Goal: Task Accomplishment & Management: Complete application form

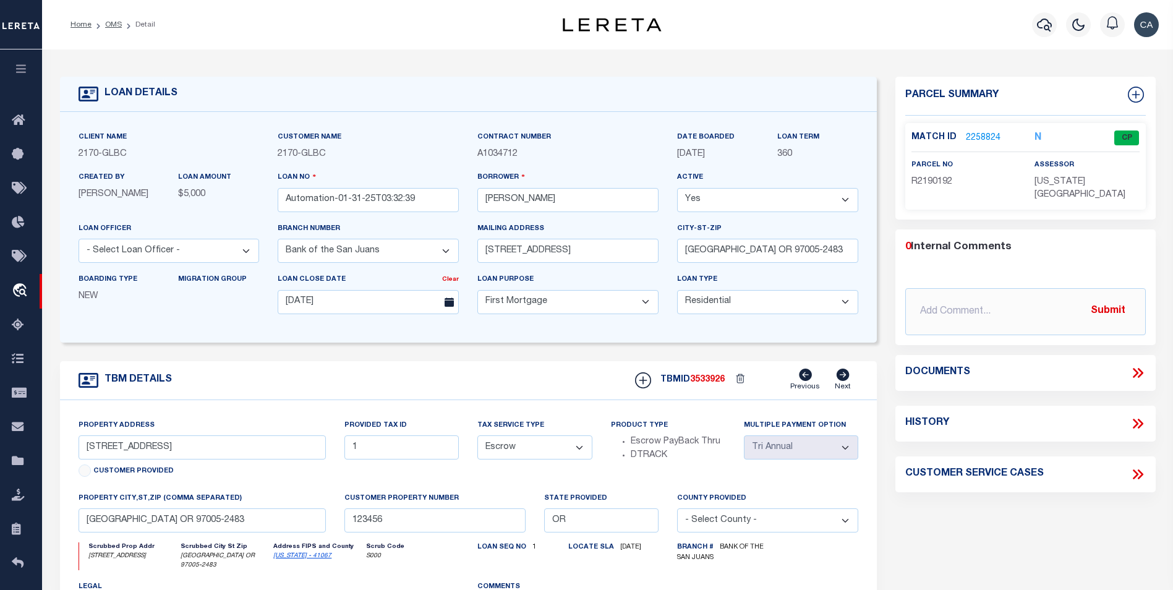
select select "4580"
select select "10"
select select "Escrow"
click at [575, 398] on div "TBM DETAILS TBMID 3533926 Previous Next" at bounding box center [469, 380] width 818 height 39
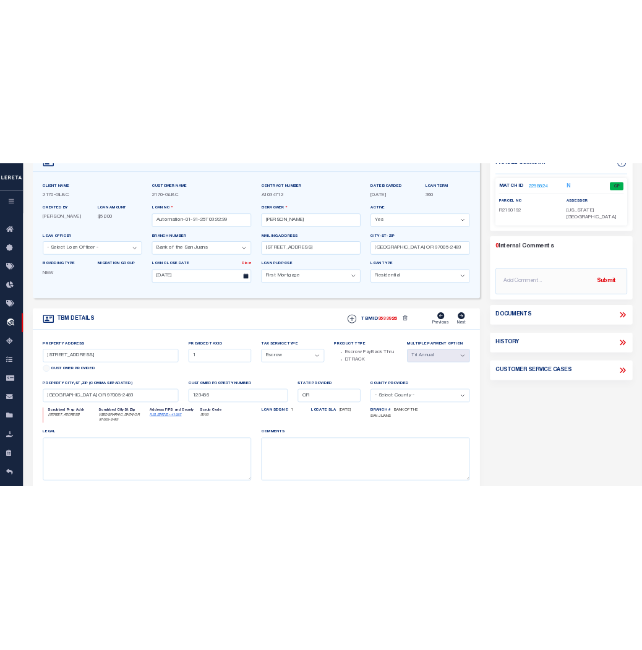
scroll to position [124, 0]
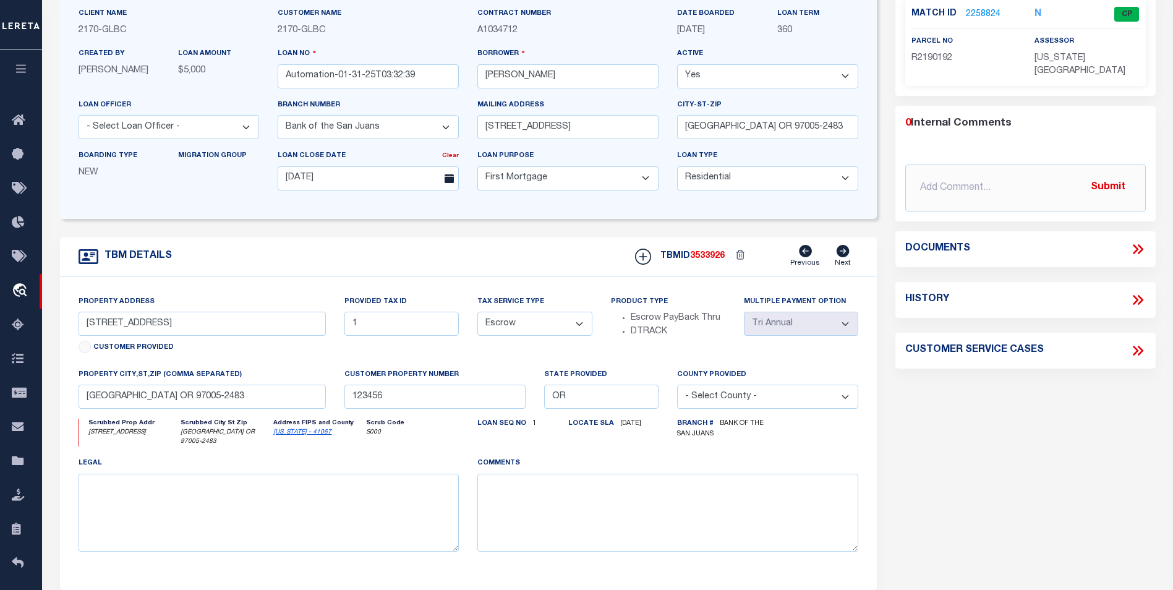
click at [891, 473] on div "Parcel Summary Match ID 2258824 N parcel no R2190192 assessor 0" at bounding box center [1025, 295] width 279 height 685
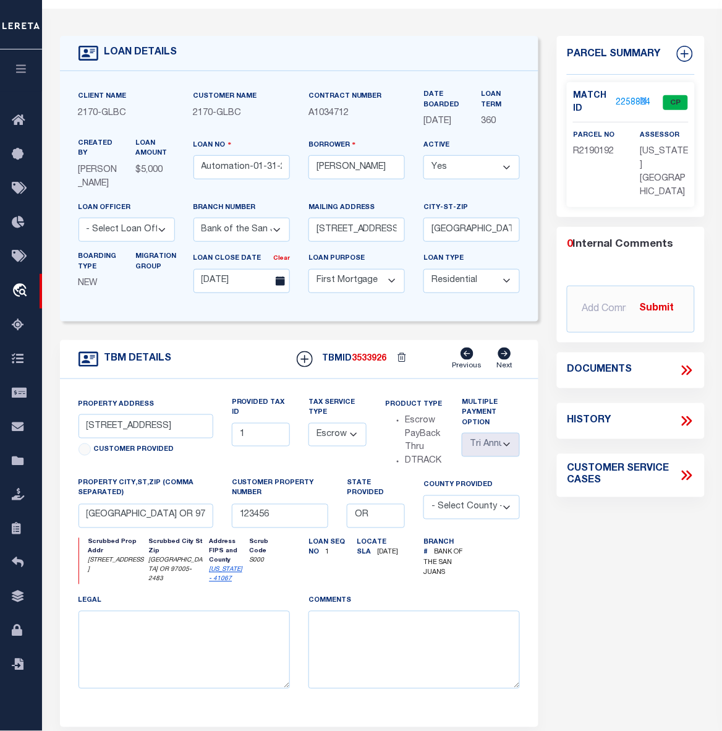
scroll to position [77, 0]
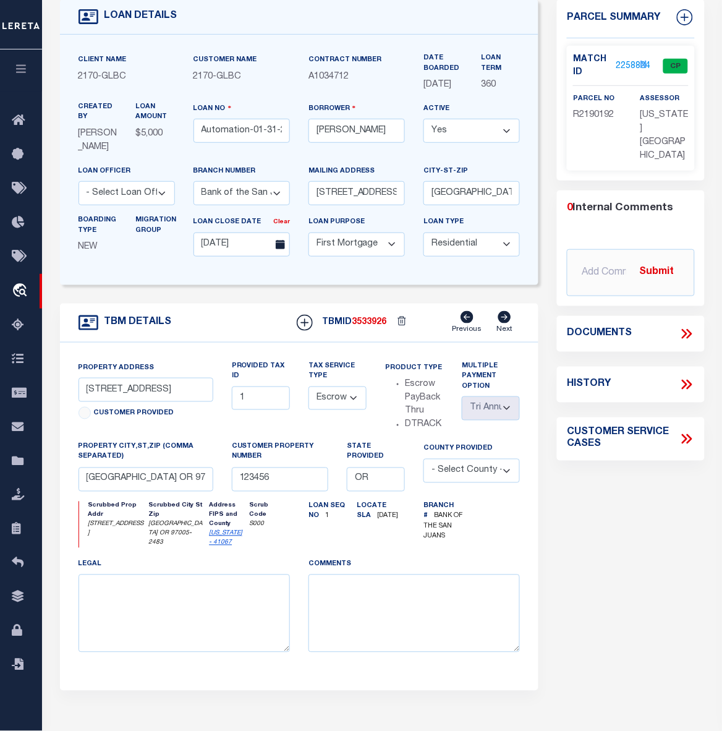
drag, startPoint x: 88, startPoint y: 554, endPoint x: 118, endPoint y: 574, distance: 36.0
click at [118, 539] on icon "[STREET_ADDRESS]" at bounding box center [117, 529] width 58 height 19
copy icon "[STREET_ADDRESS]"
click at [155, 548] on icon "[GEOGRAPHIC_DATA] OR 97005-2483" at bounding box center [177, 534] width 58 height 28
drag, startPoint x: 134, startPoint y: 552, endPoint x: 195, endPoint y: 564, distance: 62.5
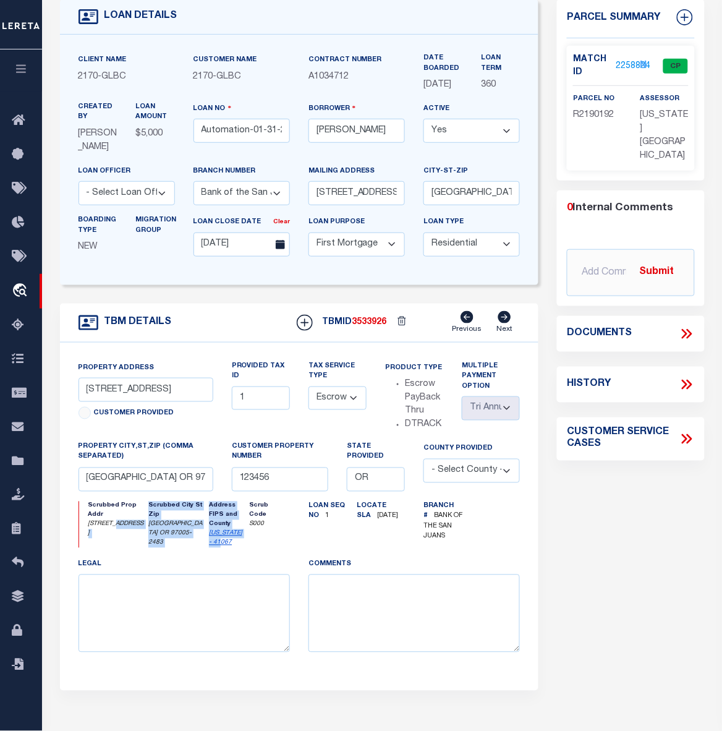
click at [195, 548] on div "Scrubbed Prop Addr 13875 SW MERIDIAN ST UNIT 141 Scrubbed City St Zip BEAVERTON…" at bounding box center [185, 525] width 212 height 46
click at [148, 548] on div "Scrubbed City St Zip BEAVERTON OR 97005-2483" at bounding box center [178, 525] width 61 height 46
drag, startPoint x: 169, startPoint y: 560, endPoint x: 140, endPoint y: 557, distance: 29.2
click at [148, 548] on icon "BEAVERTON OR 97005-2483" at bounding box center [177, 534] width 58 height 28
copy icon "BEAVERTON OR 97005-2483"
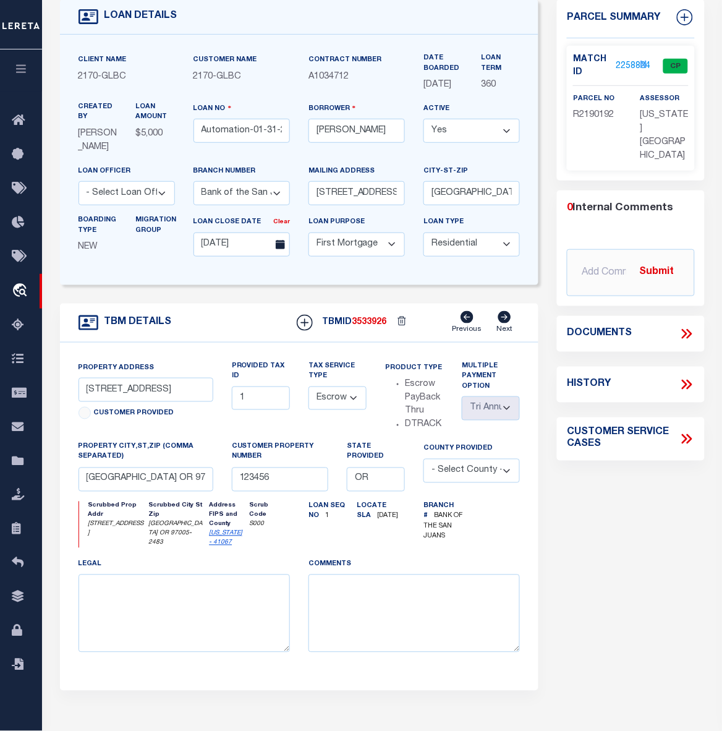
click at [293, 558] on div "Scrubbed Prop Addr 13875 SW MERIDIAN ST UNIT 141 Scrubbed City St Zip BEAVERTON…" at bounding box center [184, 530] width 230 height 56
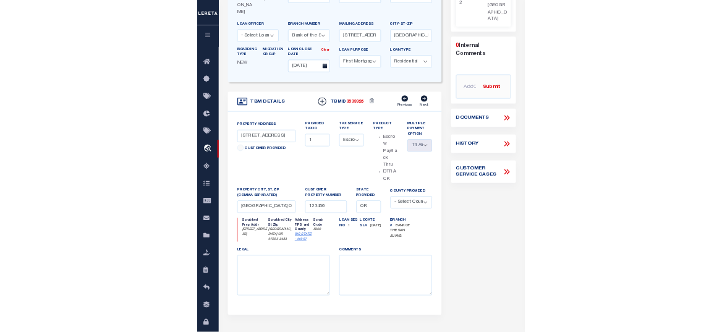
scroll to position [215, 0]
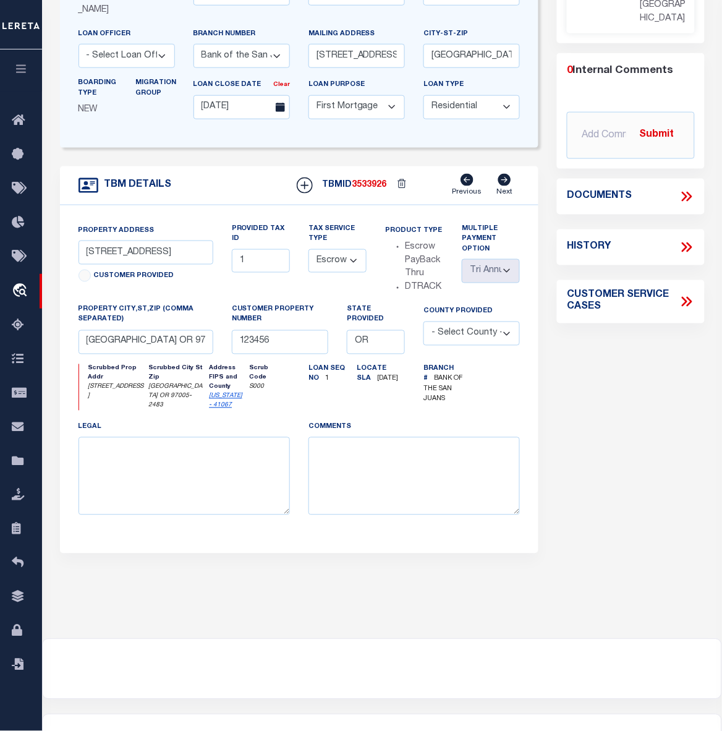
click at [582, 445] on div "Parcel Summary Match ID 2258824 N parcel no R2190192 assessor 0" at bounding box center [631, 232] width 166 height 740
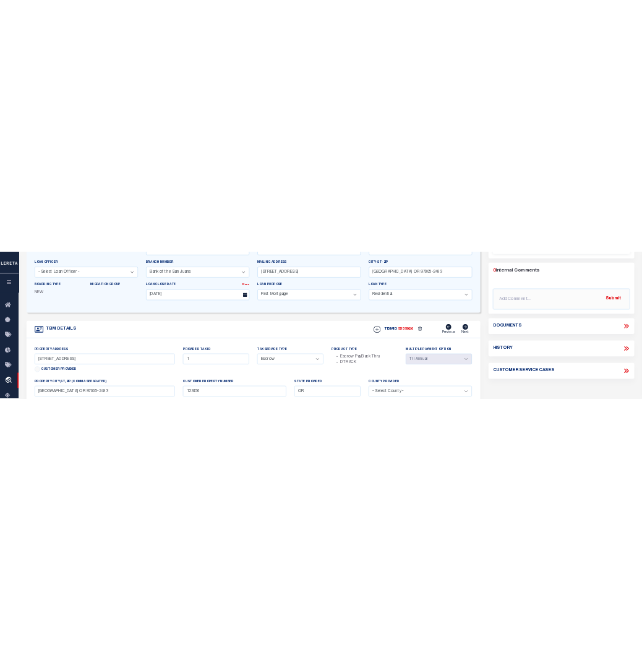
scroll to position [340, 0]
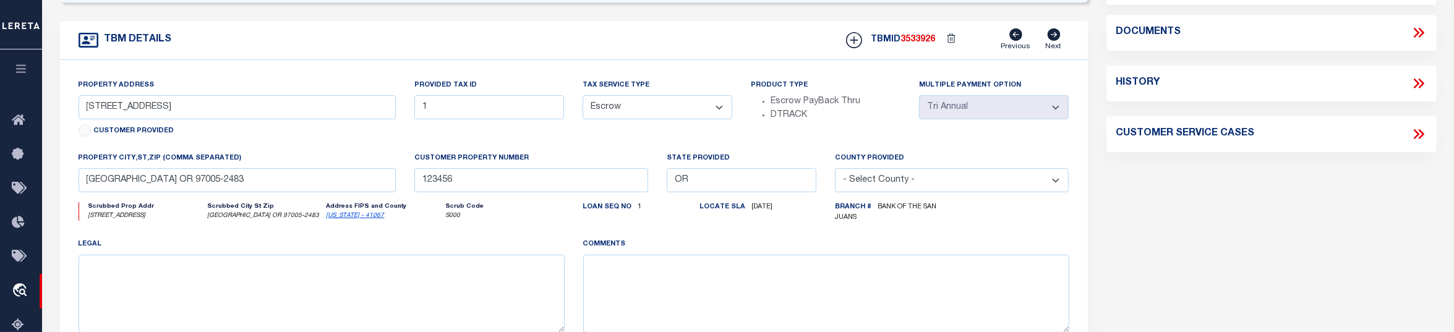
click at [1173, 246] on div "Parcel Summary Match ID 2258824 N parcel no R2190192 assessor 0" at bounding box center [1271, 78] width 349 height 683
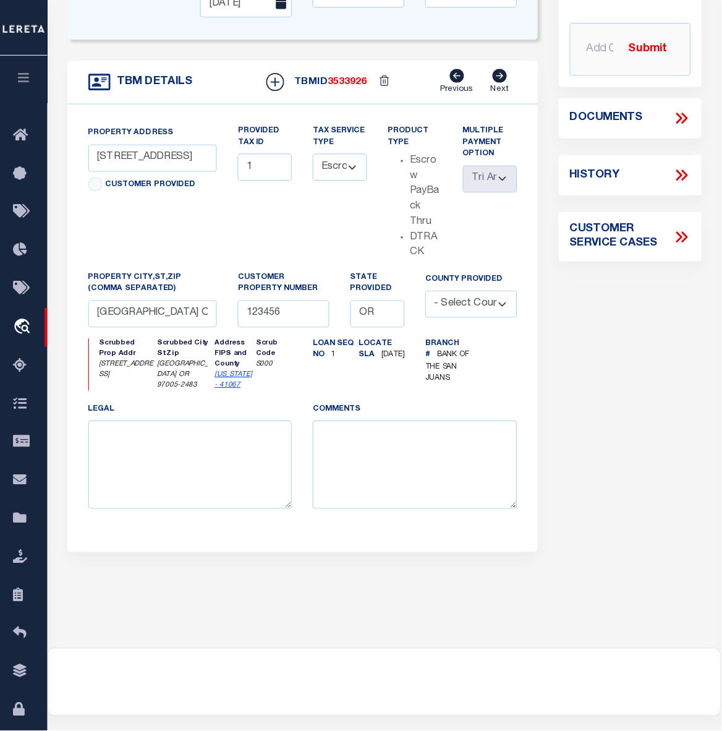
scroll to position [292, 0]
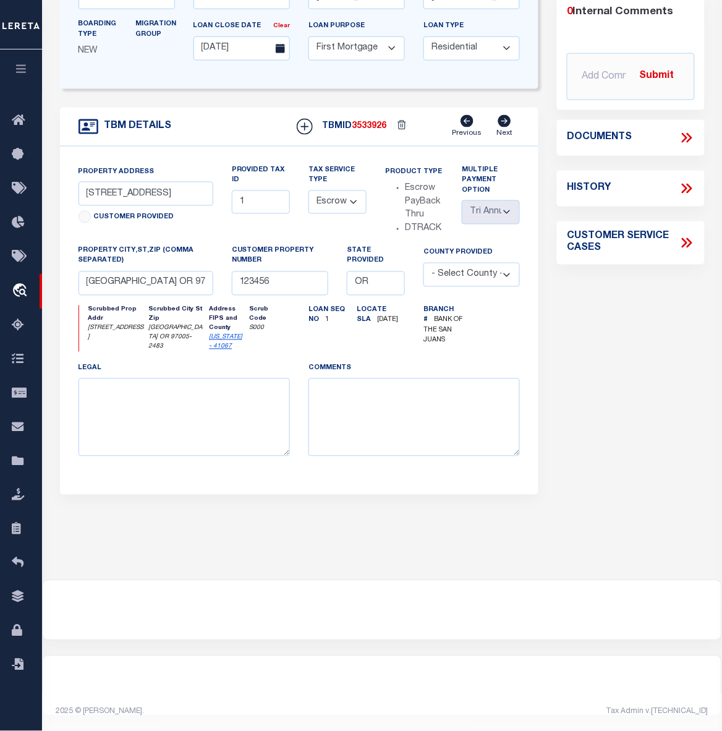
click at [633, 458] on div "Parcel Summary Match ID 2258824 N parcel no R2190192 assessor 0" at bounding box center [631, 173] width 166 height 740
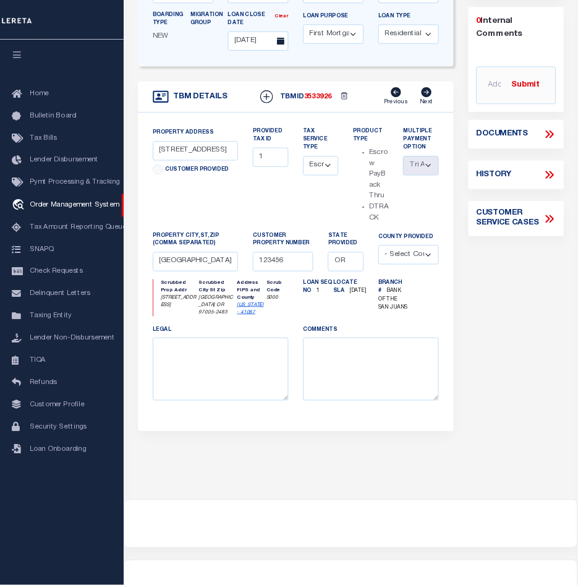
scroll to position [293, 0]
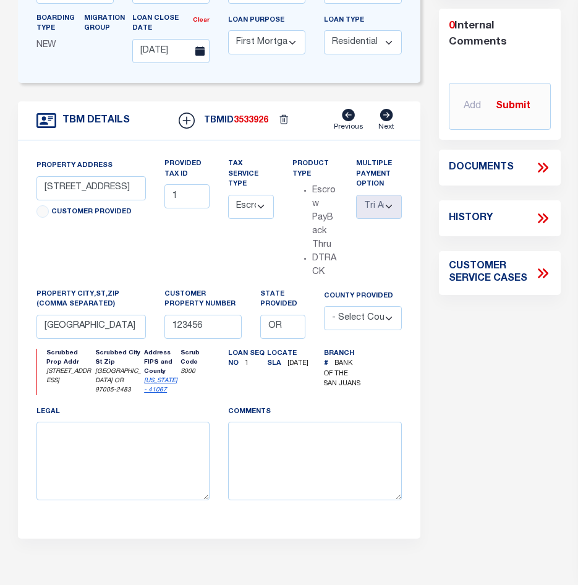
click at [435, 108] on div "Parcel Summary Match ID 2258824 N parcel no R2190192 assessor 0" at bounding box center [500, 185] width 140 height 803
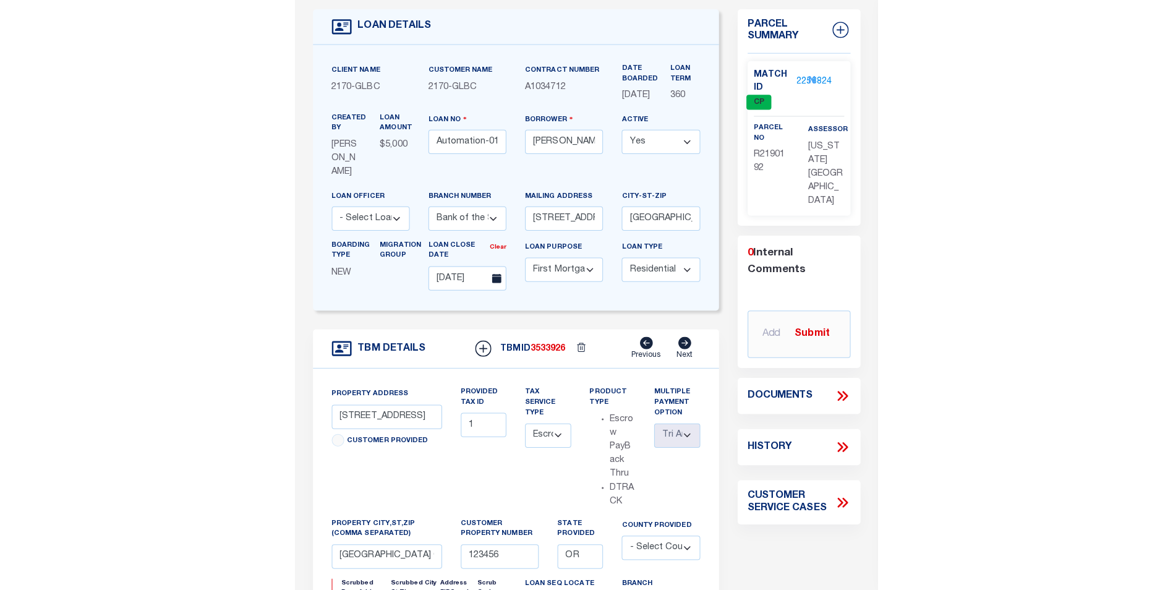
scroll to position [45, 0]
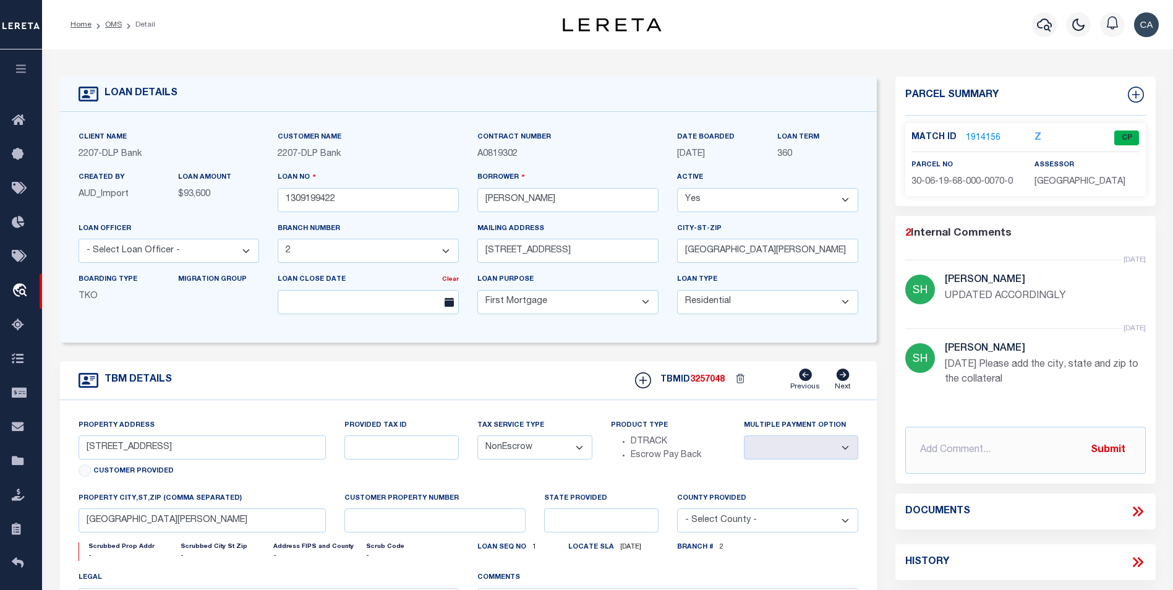
select select "16877"
select select "10"
select select "NonEscrow"
click at [363, 197] on input "1309199422" at bounding box center [368, 200] width 181 height 24
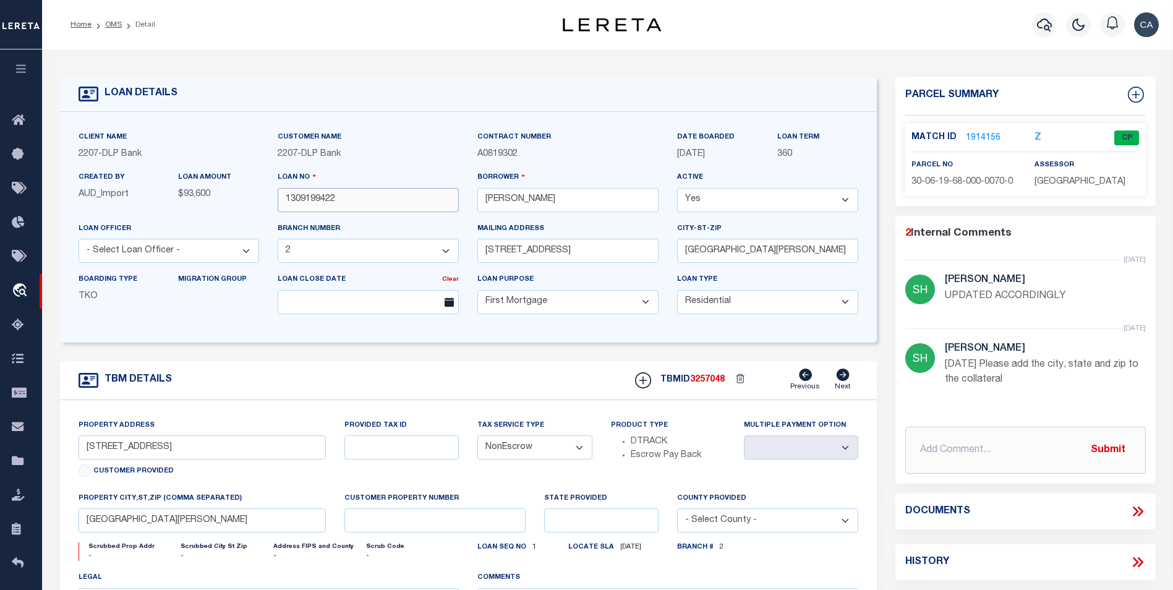
click at [363, 197] on input "1309199422" at bounding box center [368, 200] width 181 height 24
click at [374, 370] on div "TBM DETAILS TBMID 3257048 Previous Next" at bounding box center [469, 380] width 818 height 39
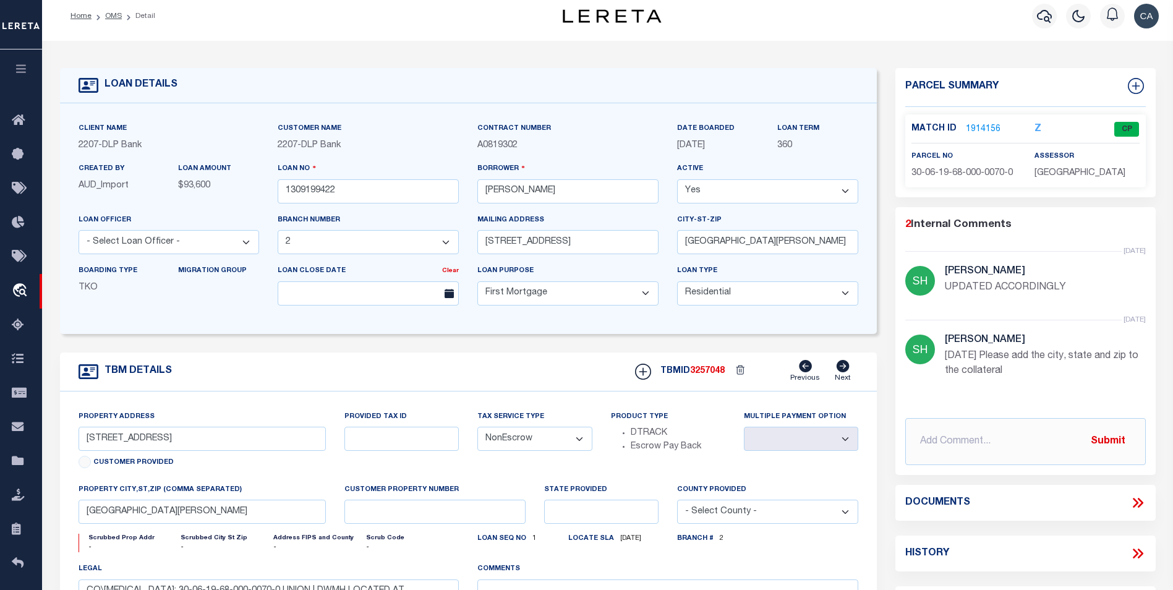
scroll to position [62, 0]
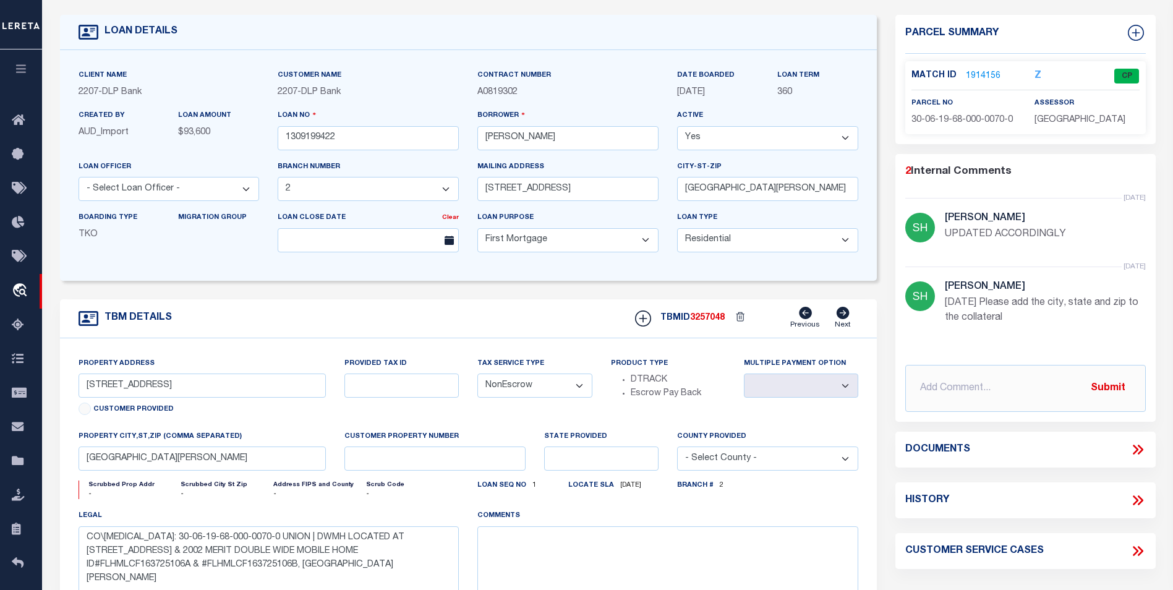
click at [351, 327] on div "TBM DETAILS TBMID 3257048 Previous Next" at bounding box center [469, 318] width 818 height 39
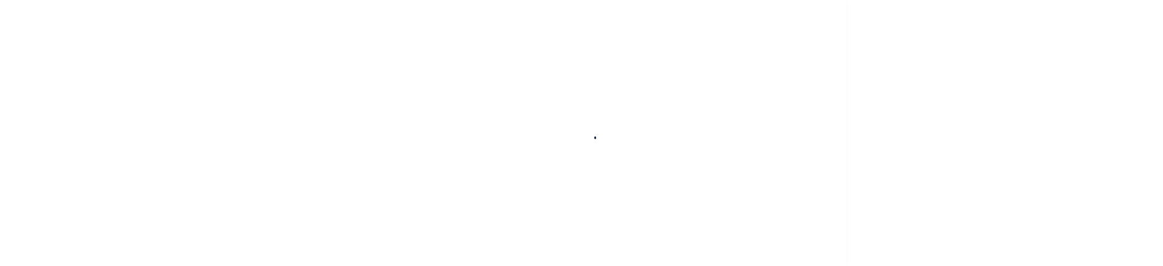
scroll to position [12, 0]
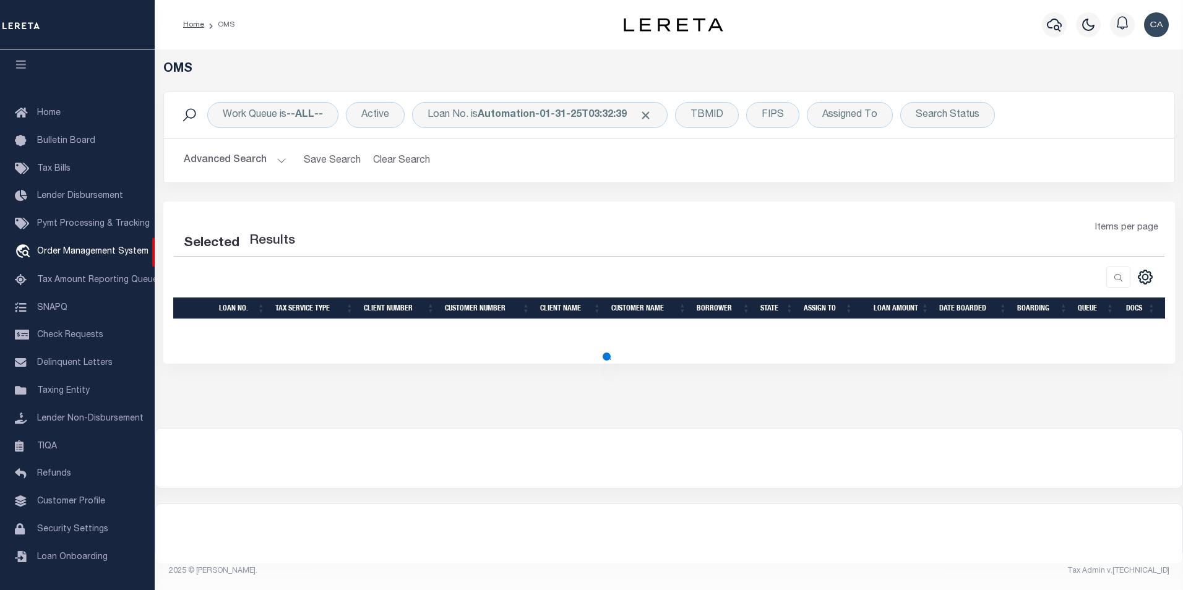
select select "200"
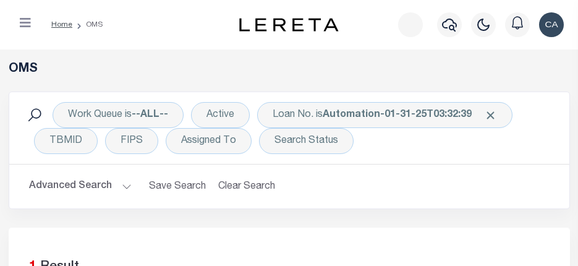
drag, startPoint x: 553, startPoint y: 88, endPoint x: 562, endPoint y: 88, distance: 8.7
click at [553, 88] on div "OMS" at bounding box center [289, 77] width 580 height 30
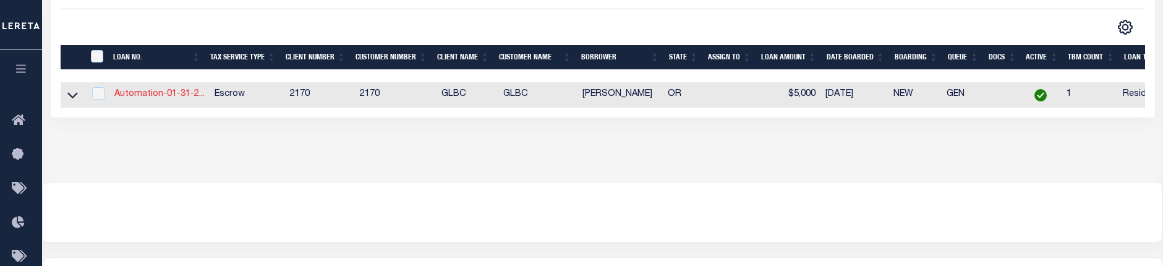
click at [190, 98] on link "Automation-01-31-2..." at bounding box center [159, 94] width 90 height 9
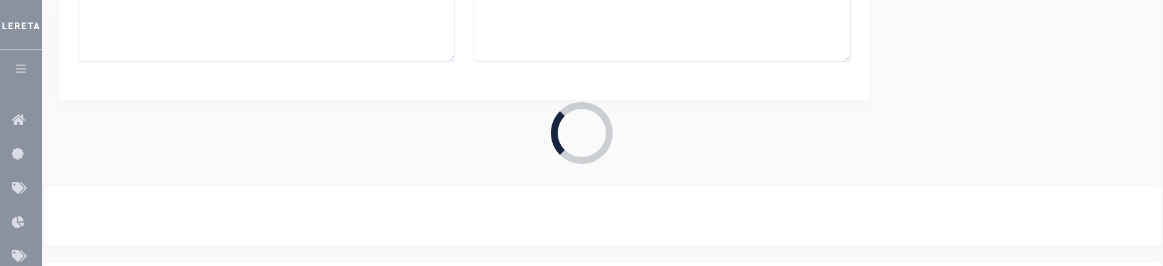
type input "Automation-01-31-25T03:32:39"
type input "[PERSON_NAME]"
select select
type input "[STREET_ADDRESS]"
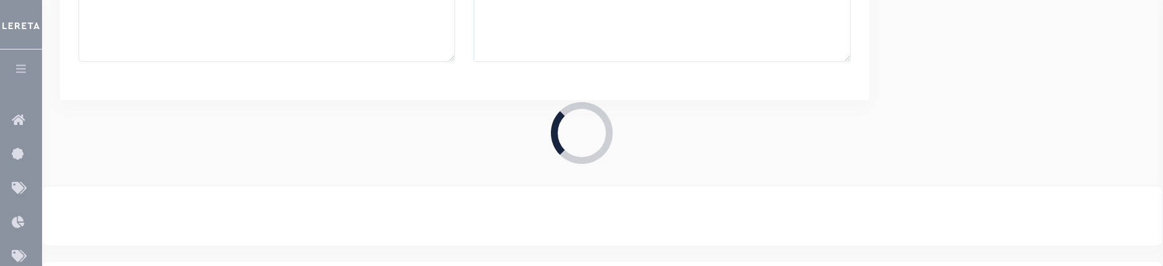
type input "[GEOGRAPHIC_DATA] OR 97005-2483"
type input "[DATE]"
select select "10"
select select "Escrow"
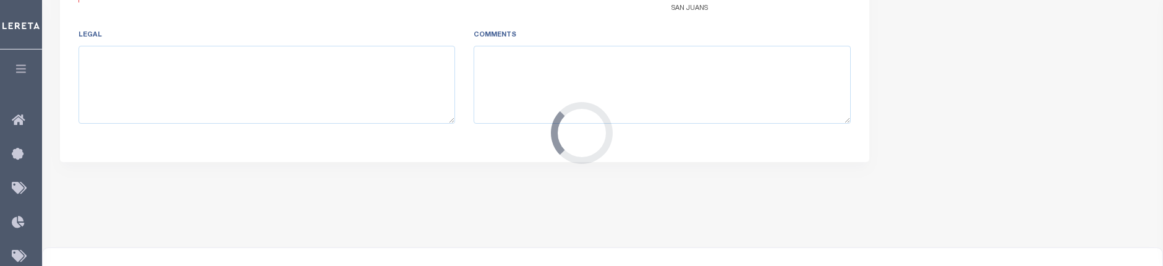
select select "4580"
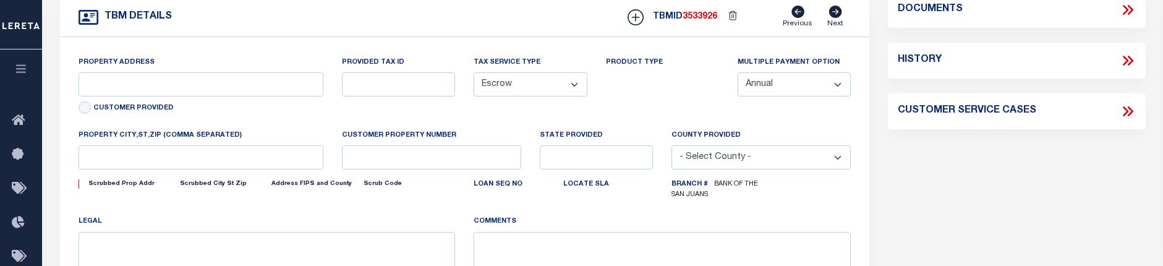
type input "[STREET_ADDRESS]"
type input "1"
type input "BEAVERTON OR 97005-2483"
type input "123456"
type input "OR"
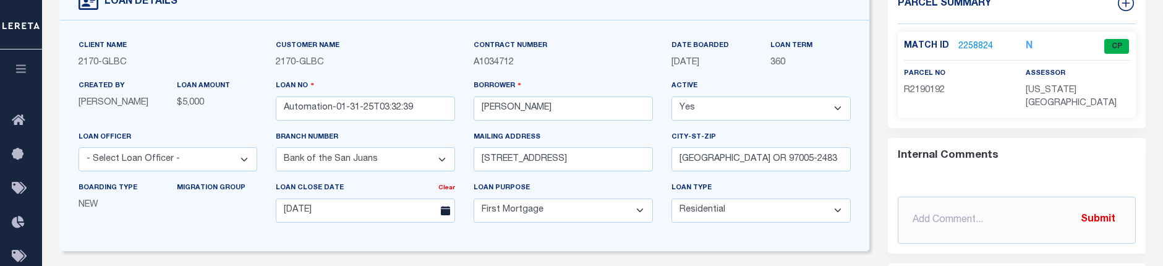
select select "3"
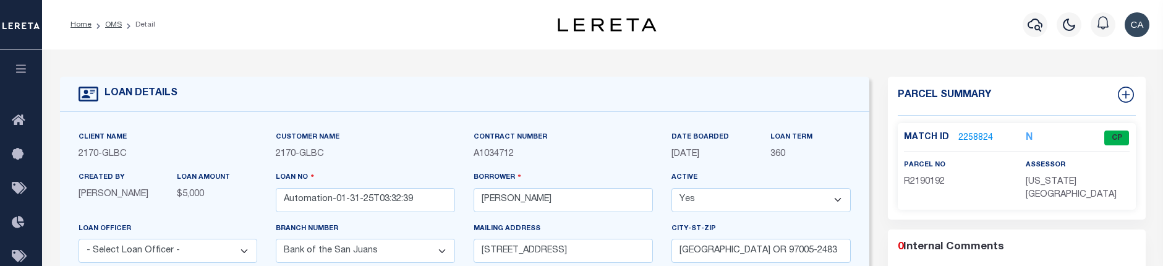
click at [14, 64] on button "button" at bounding box center [21, 70] width 42 height 42
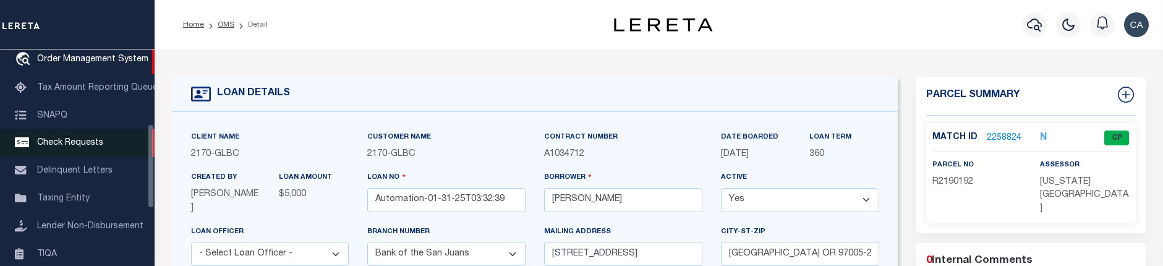
scroll to position [198, 0]
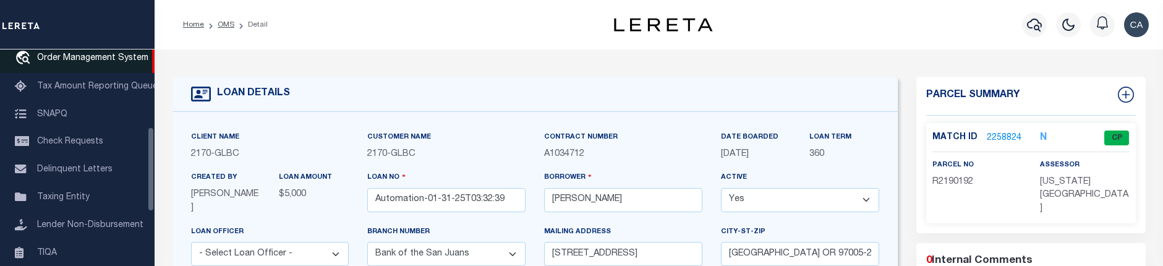
click at [122, 62] on span "Order Management System" at bounding box center [92, 58] width 111 height 9
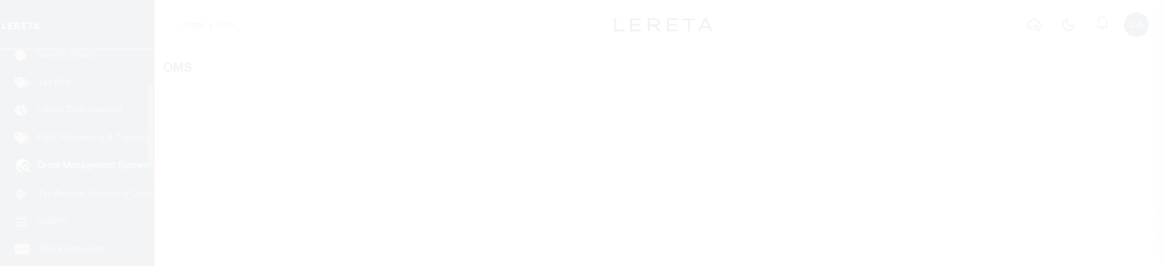
scroll to position [90, 0]
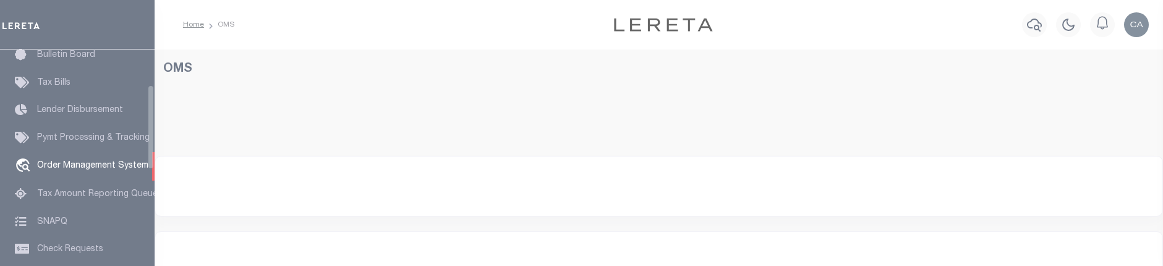
select select "200"
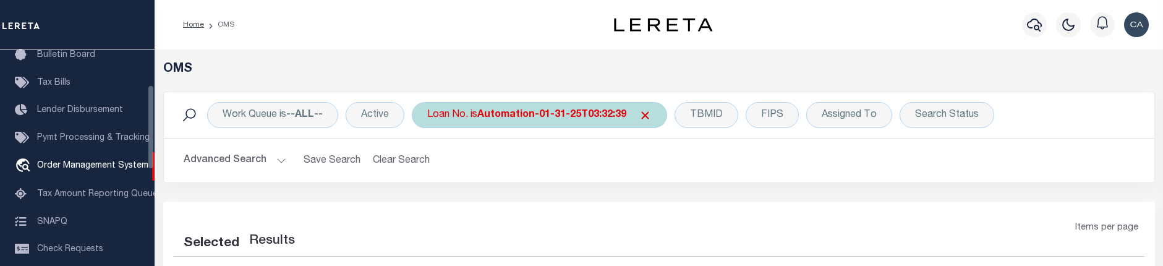
click at [520, 110] on b "Automation-01-31-25T03:32:39" at bounding box center [551, 115] width 149 height 10
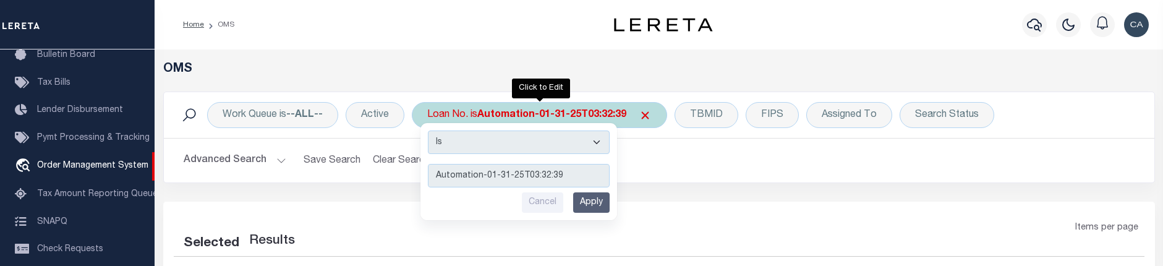
type input "[GEOGRAPHIC_DATA][PERSON_NAME]"
select select "200"
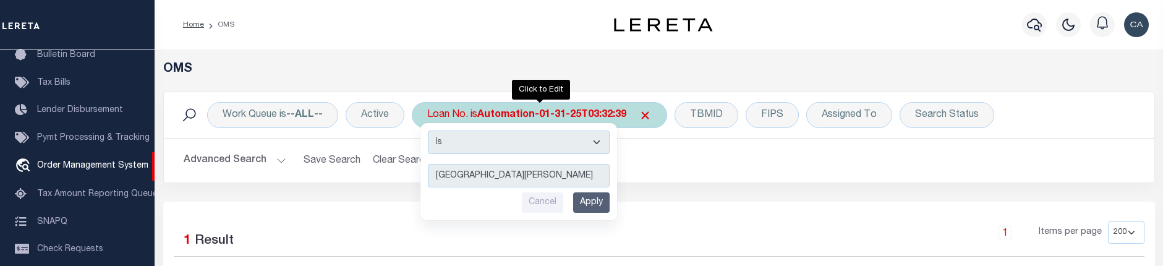
type input "Automation-01-31-25T03:32:39"
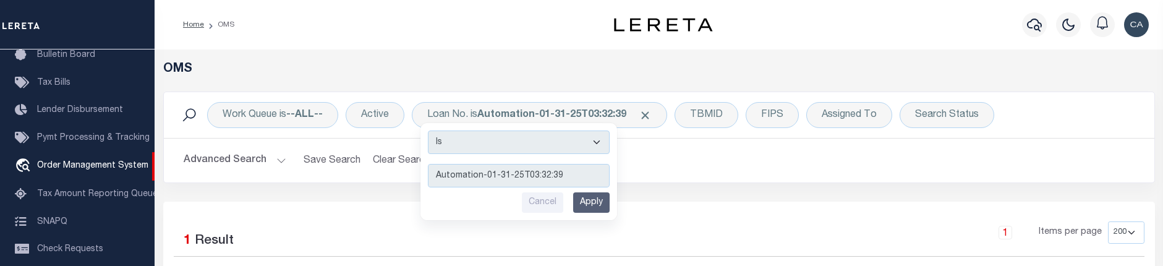
click at [811, 145] on div "Advanced Search Save Search Clear Search tblSearchTopScreen_dynamictable_____De…" at bounding box center [659, 161] width 991 height 44
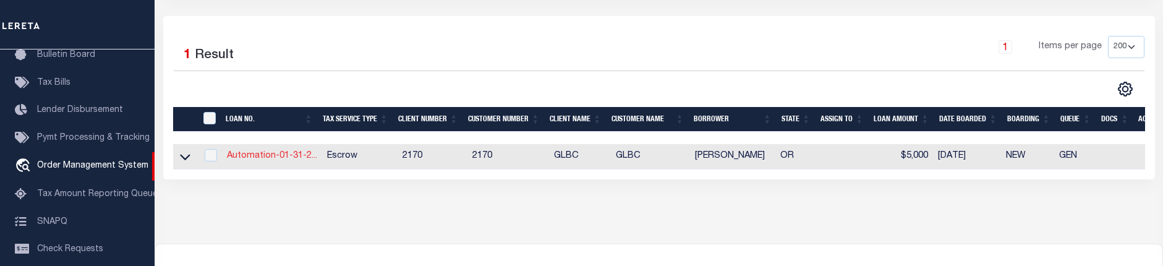
click at [268, 156] on link "Automation-01-31-2..." at bounding box center [272, 156] width 90 height 9
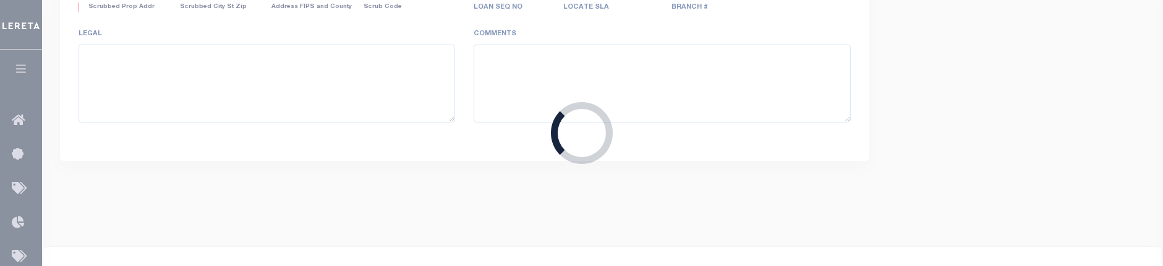
type input "Automation-01-31-25T03:32:39"
type input "[PERSON_NAME]"
select select
type input "13875 SW MERIDIAN ST UNIT 141"
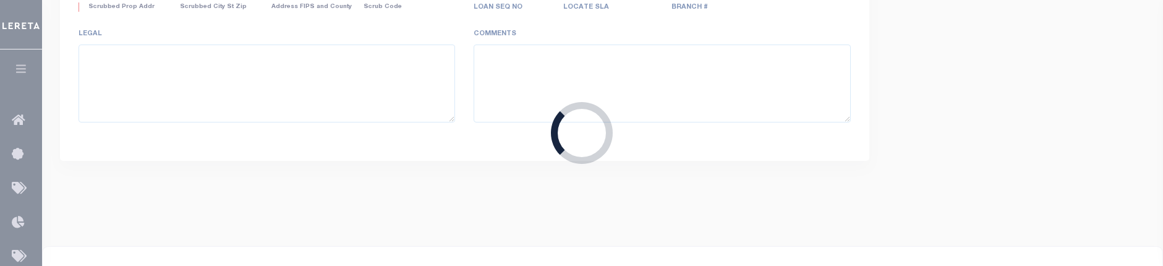
type input "BEAVERTON OR 97005-2483"
type input "09/25/2025"
select select "10"
select select "Escrow"
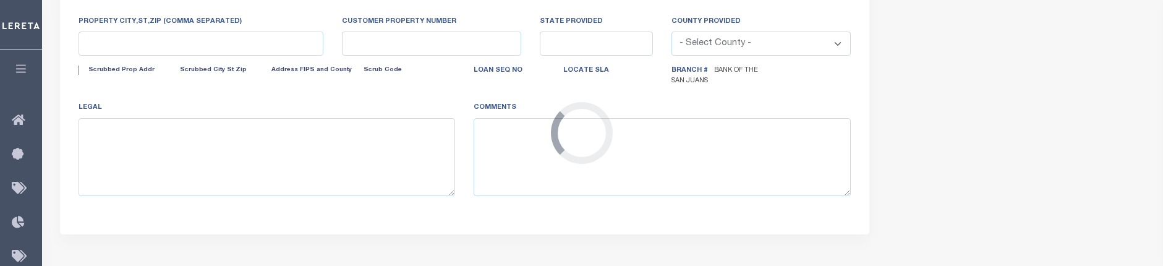
select select "4580"
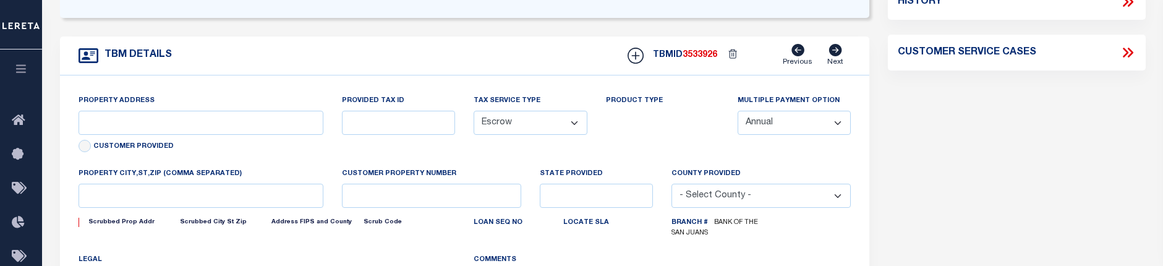
type input "13875 SW MERIDIAN ST UNIT 141"
type input "1"
type input "BEAVERTON OR 97005-2483"
type input "123456"
type input "OR"
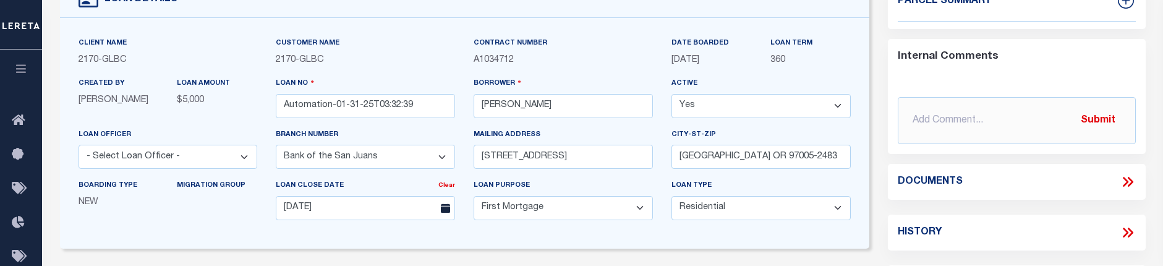
select select "3"
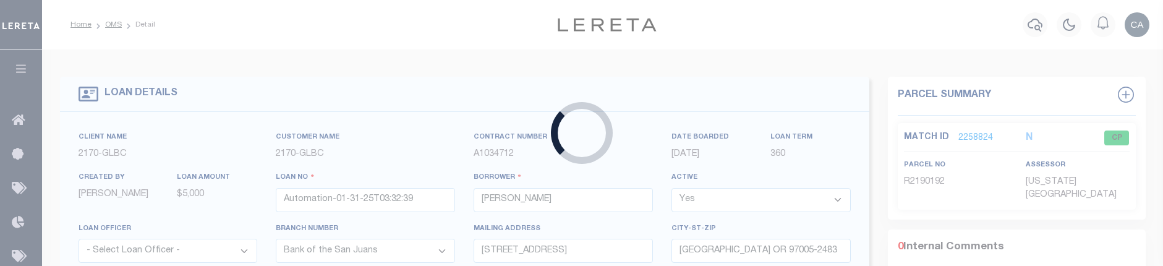
type input "1309199422"
type input "JOHNNIE WAYNE ENNIS"
select select
type input "9623 SW 72nd Street"
type input "LAKE BUTLER, FL 32054"
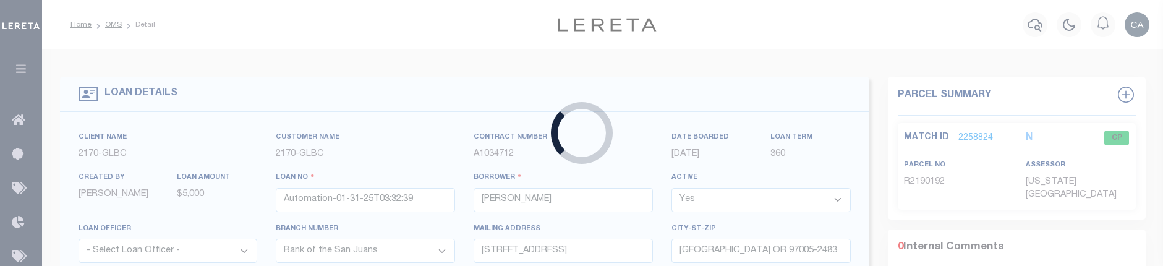
select select "NonEscrow"
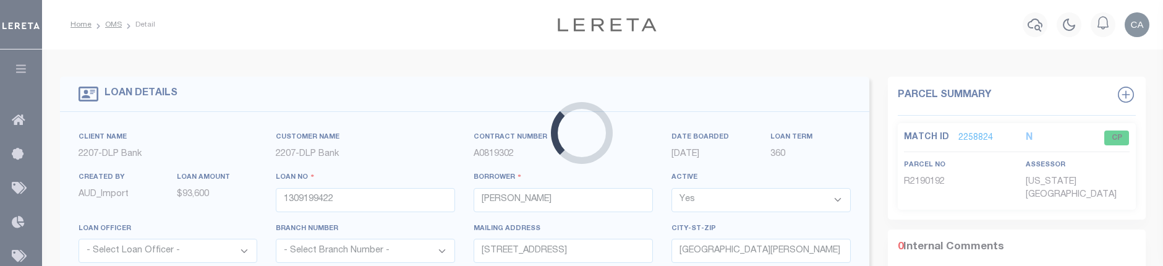
type input "4189 SW 100TH PLACE"
select select
type input "LAKE BUTLER, FL 32054"
type textarea "CO\TPN: 30-06-19-68-000-0070-0 UNION | DWMH LOCATED AT 4189 SW 100TH PLACE & 20…"
select select "16877"
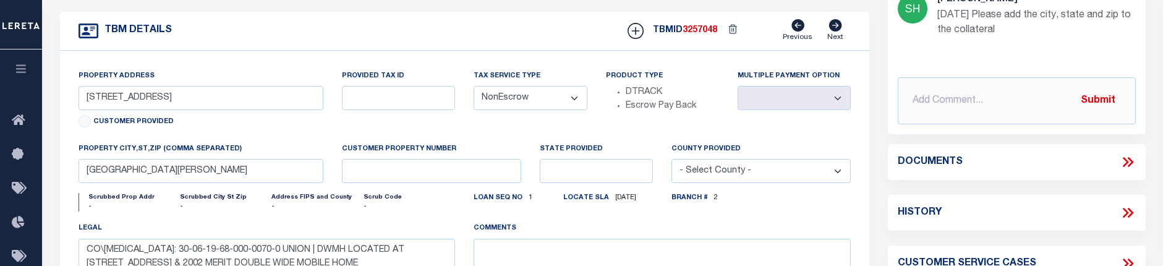
scroll to position [371, 0]
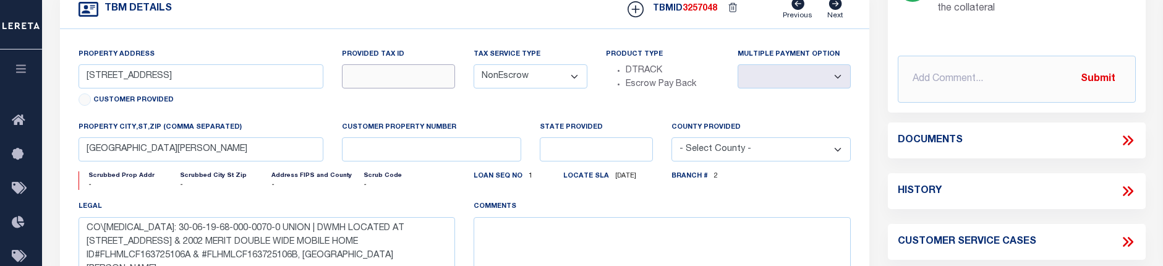
click at [408, 78] on input "text" at bounding box center [398, 76] width 113 height 24
type input "1302"
click at [447, 119] on div "Provided Tax ID 1302" at bounding box center [399, 84] width 132 height 73
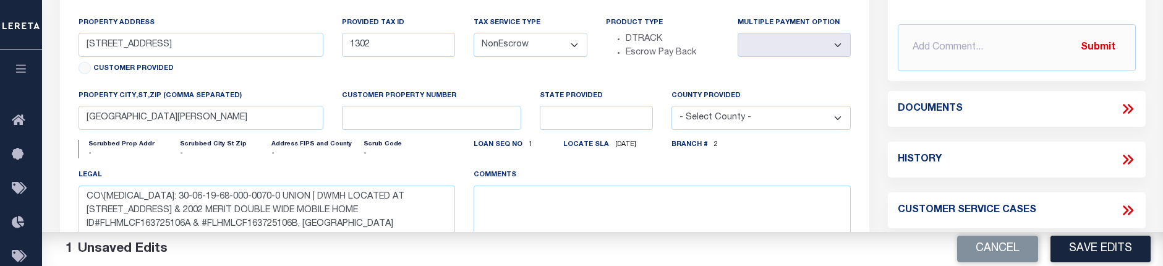
scroll to position [433, 0]
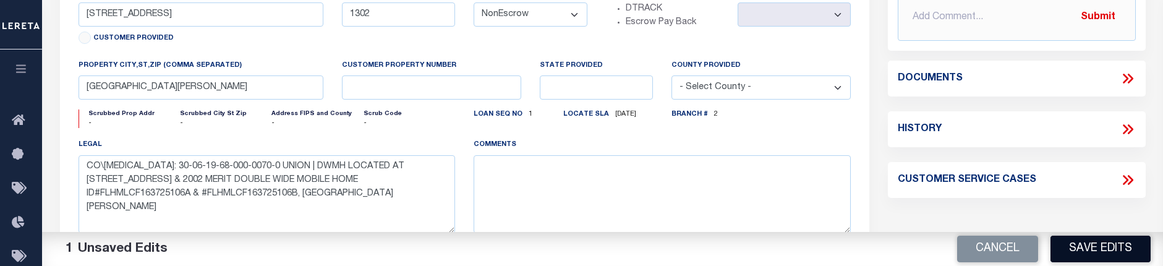
click at [1140, 244] on button "Save Edits" at bounding box center [1101, 249] width 100 height 27
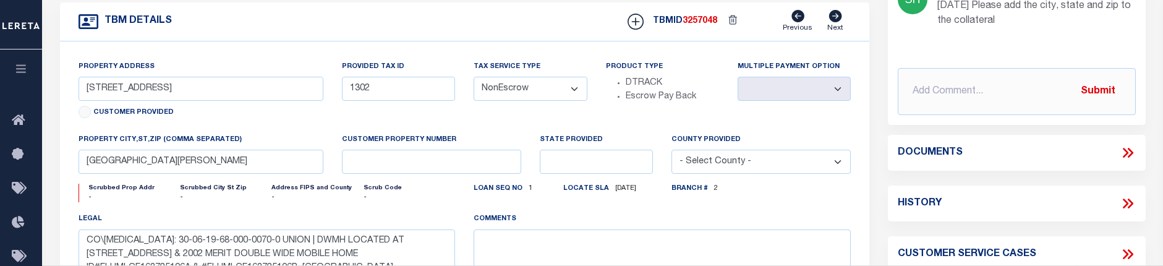
scroll to position [371, 0]
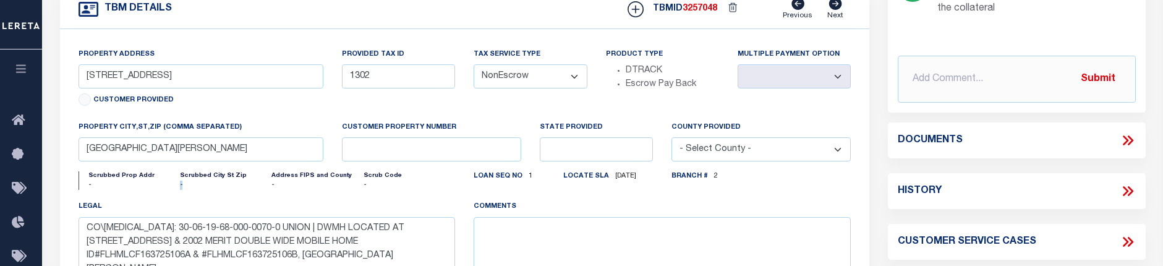
click at [180, 186] on icon "-" at bounding box center [224, 185] width 88 height 9
drag, startPoint x: 225, startPoint y: 184, endPoint x: 251, endPoint y: 192, distance: 28.0
click at [251, 190] on div "Scrubbed City St Zip -" at bounding box center [226, 180] width 92 height 19
click at [339, 200] on div "Scrubbed Prop Addr - Scrubbed City St Zip - Address FIPS and County - Scrub Cod…" at bounding box center [267, 185] width 396 height 28
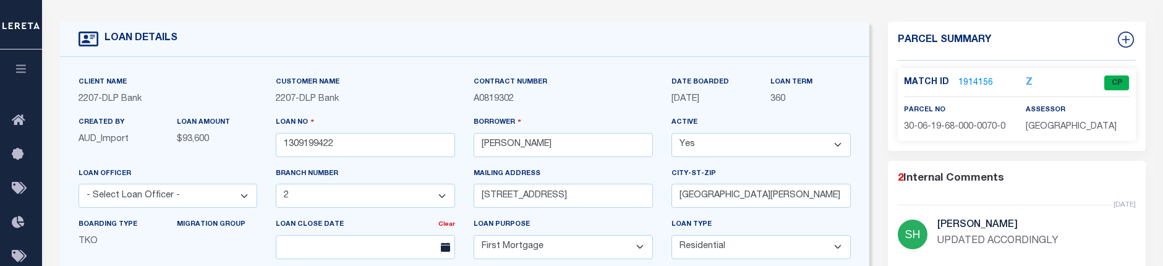
scroll to position [0, 0]
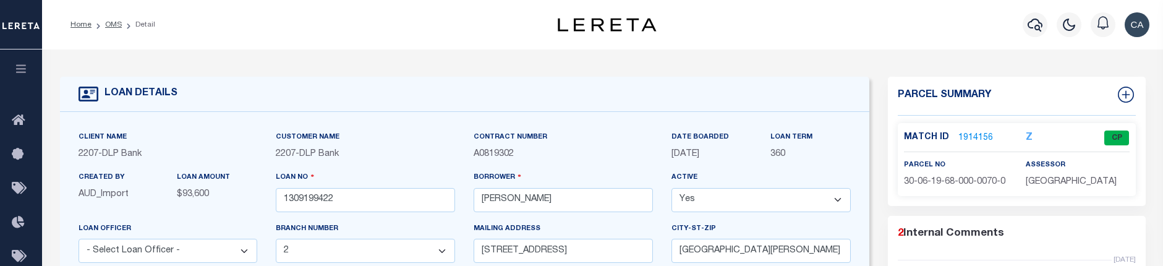
click at [320, 145] on div "Customer Name 2207 - DLP Bank" at bounding box center [365, 145] width 179 height 30
click at [319, 150] on span "DLP Bank" at bounding box center [319, 154] width 40 height 9
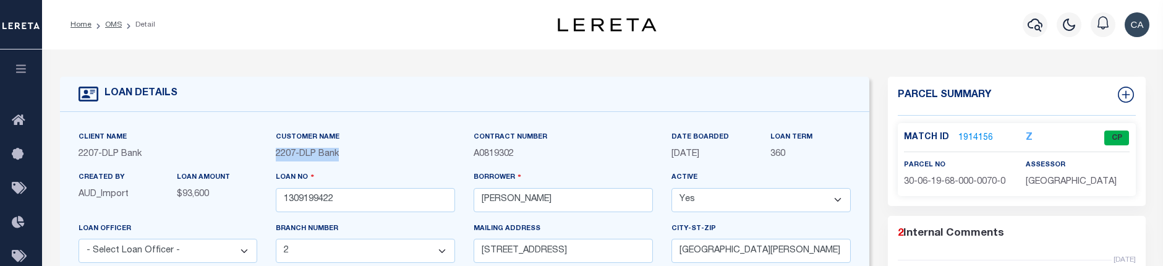
copy div "2207 - DLP Bank"
click at [417, 162] on div "Customer Name 2207 - DLP Bank" at bounding box center [366, 150] width 198 height 40
click at [336, 194] on input "1309199422" at bounding box center [365, 200] width 179 height 24
paste input "2207 - DLP Bank"
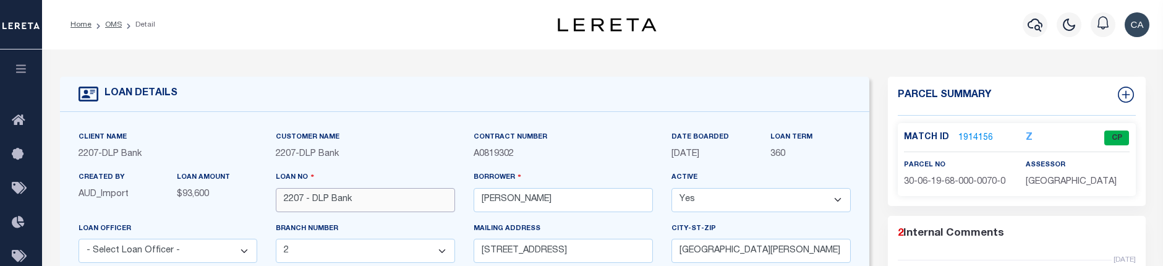
type input "1309199422"
click at [357, 201] on input "1309199422" at bounding box center [365, 200] width 179 height 24
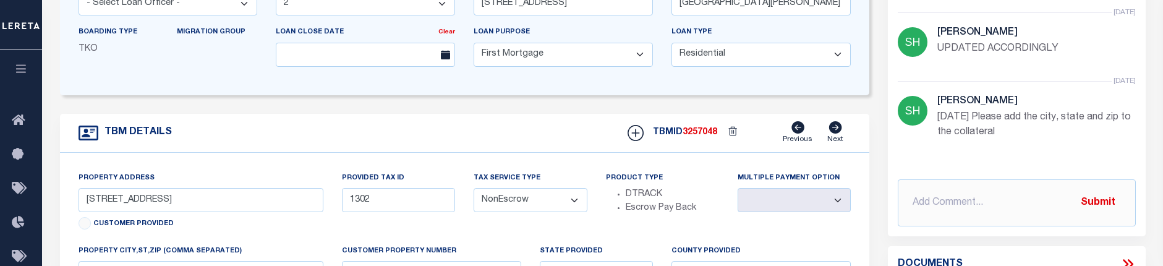
click at [881, 216] on div "Parcel Summary Match ID 1914156 Z parcel no assessor 2" at bounding box center [1017, 167] width 276 height 676
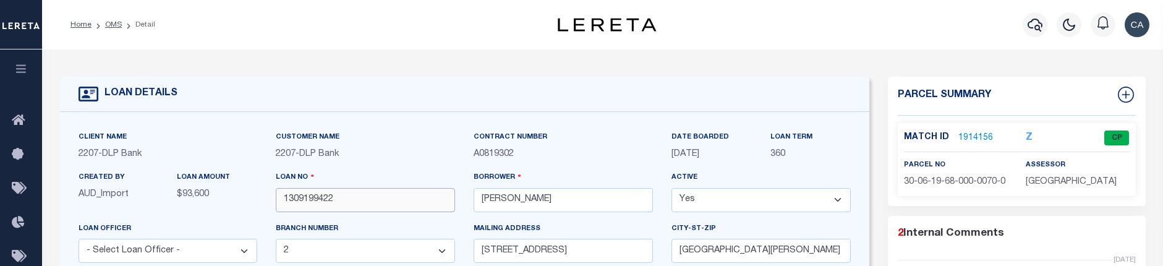
click at [339, 206] on input "1309199422" at bounding box center [365, 200] width 179 height 24
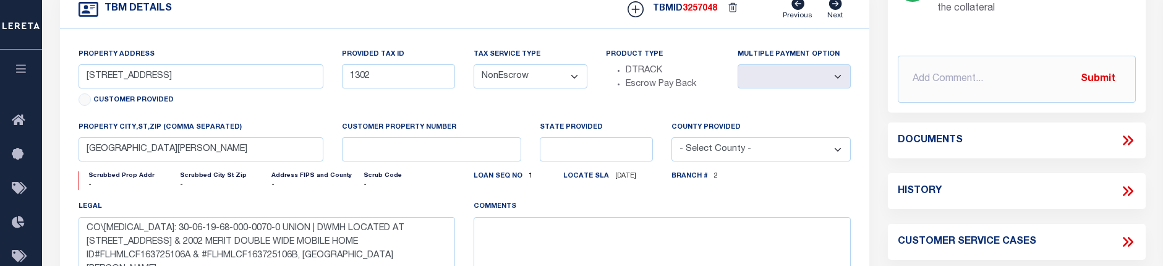
click at [828, 187] on div "Branch # 2" at bounding box center [761, 178] width 179 height 15
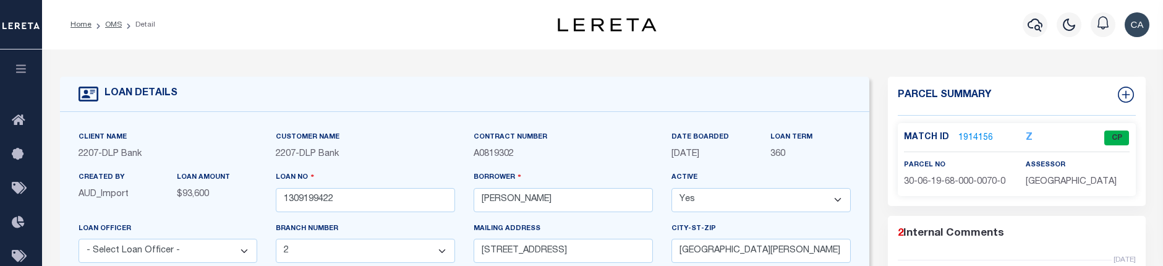
click at [32, 78] on button "button" at bounding box center [21, 70] width 42 height 42
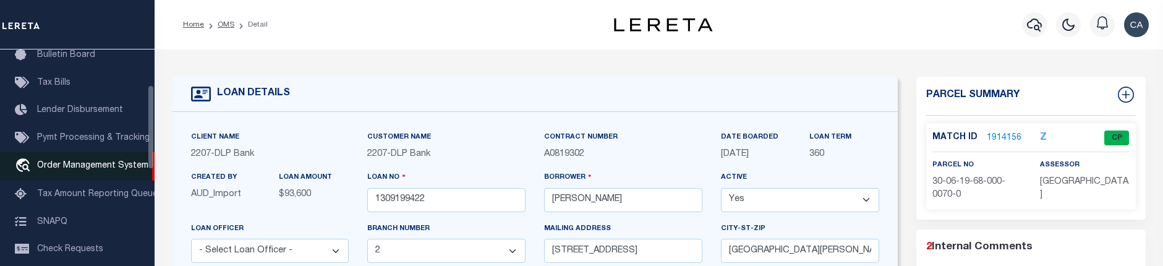
click at [75, 166] on span "Order Management System" at bounding box center [92, 165] width 111 height 9
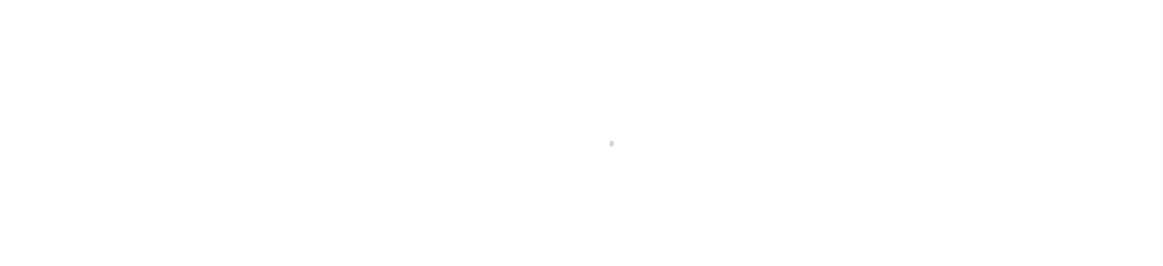
scroll to position [90, 0]
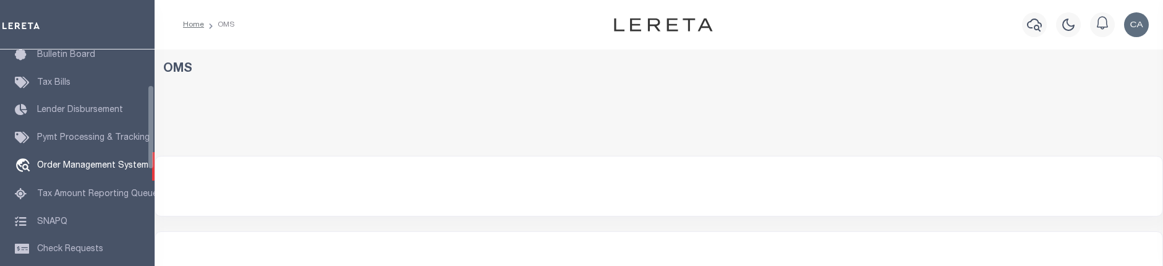
select select "200"
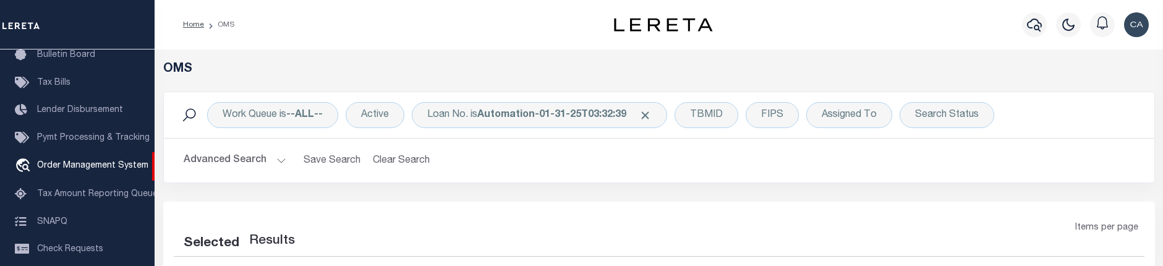
select select "200"
click at [593, 225] on div "1 Items per page 10 25 50 100 200" at bounding box center [783, 237] width 724 height 32
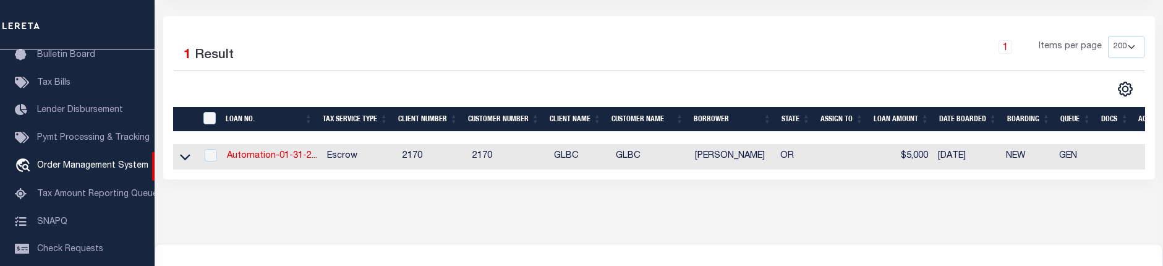
scroll to position [0, 0]
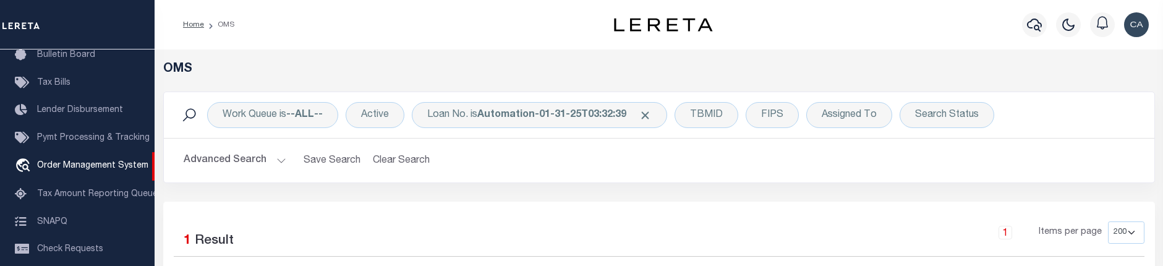
click at [521, 186] on div "Work Queue is --ALL-- Active Loan No. is Automation-01-31-25T03:32:39 TBMID FIP…" at bounding box center [659, 147] width 1011 height 110
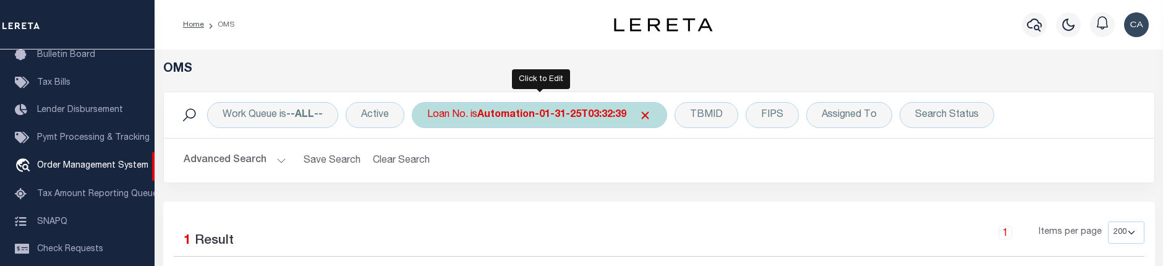
click at [525, 111] on b "Automation-01-31-25T03:32:39" at bounding box center [551, 115] width 149 height 10
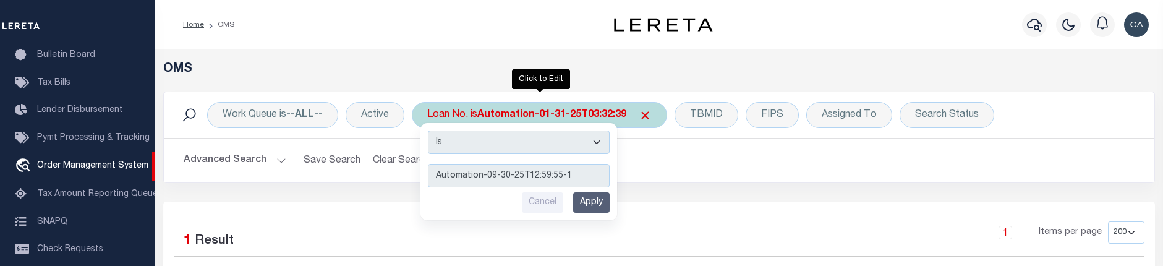
type input "Automation-09-30-25T12:59:55-1"
click at [597, 199] on input "Apply" at bounding box center [591, 202] width 36 height 20
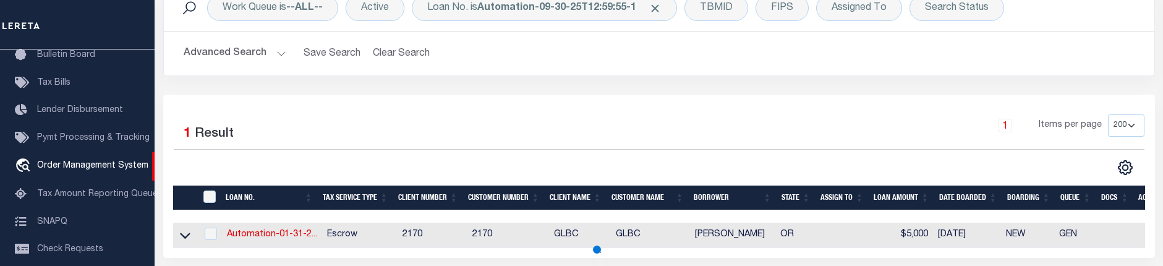
scroll to position [124, 0]
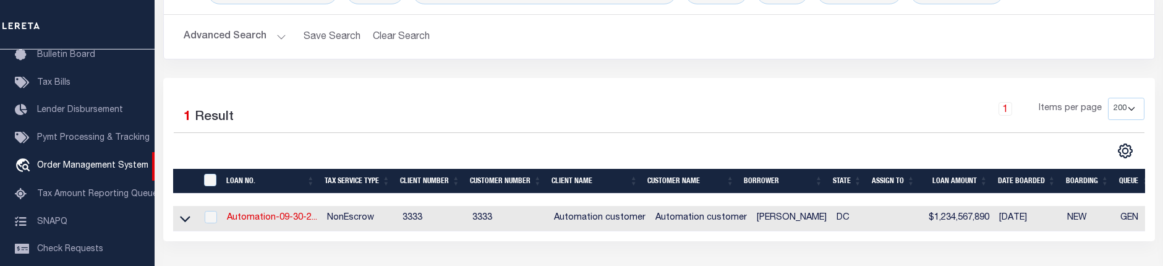
click at [265, 213] on td "Automation-09-30-2..." at bounding box center [272, 218] width 100 height 25
checkbox input "true"
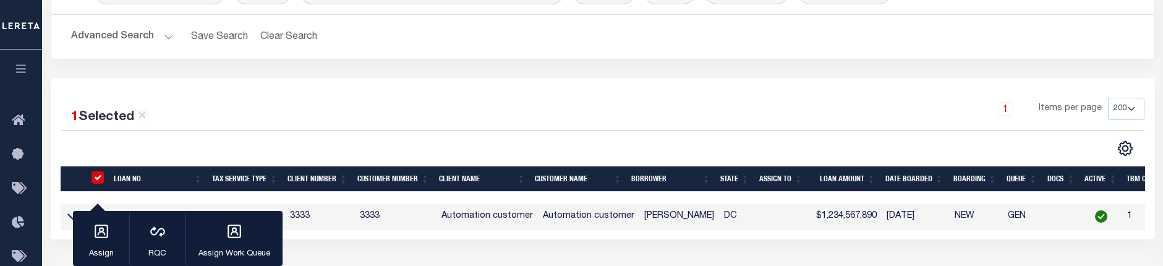
drag, startPoint x: 239, startPoint y: 119, endPoint x: 210, endPoint y: 167, distance: 56.0
click at [239, 119] on div "1 Selected 1 Result" at bounding box center [189, 113] width 257 height 30
drag, startPoint x: 289, startPoint y: 71, endPoint x: 297, endPoint y: 71, distance: 8.1
click at [297, 71] on div "Work Queue is --ALL-- Active Loan No. is Automation-09-30-25T12:59:55-1 TBMID F…" at bounding box center [602, 23] width 1123 height 110
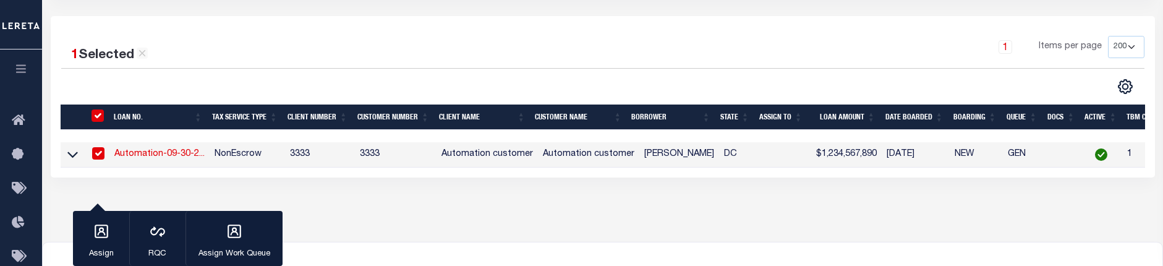
click at [152, 152] on link "Automation-09-30-2..." at bounding box center [159, 154] width 90 height 9
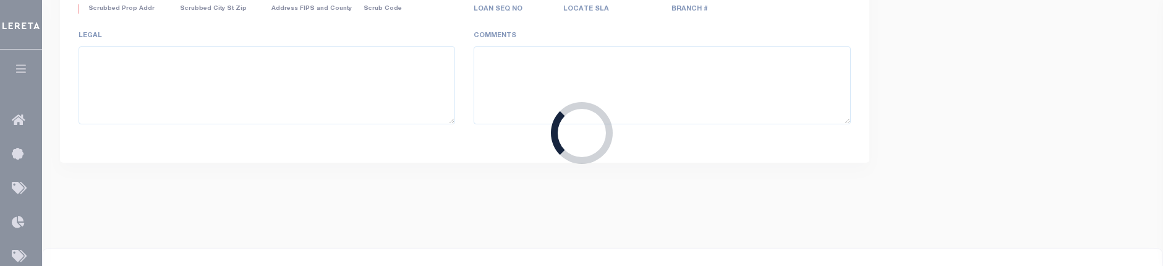
type input "Automation-09-30-25T12:59:55-1"
type input "[PERSON_NAME]"
select select
type input "[STREET_ADDRESS]"
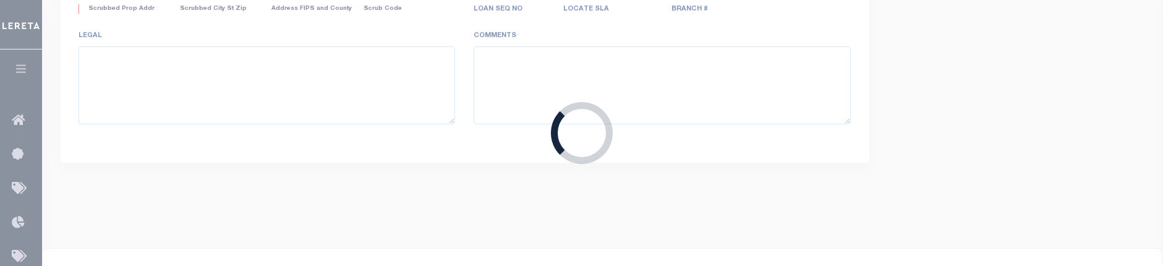
type input "[US_STATE][GEOGRAPHIC_DATA] 20020-4000"
type input "[DATE]"
select select "10"
select select "NonEscrow"
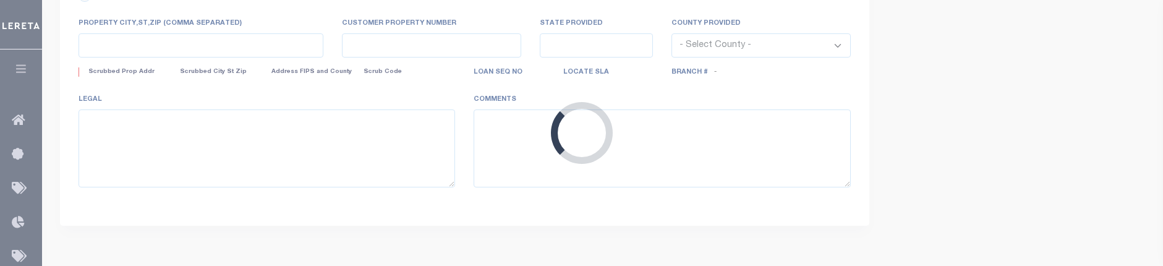
select select "155695"
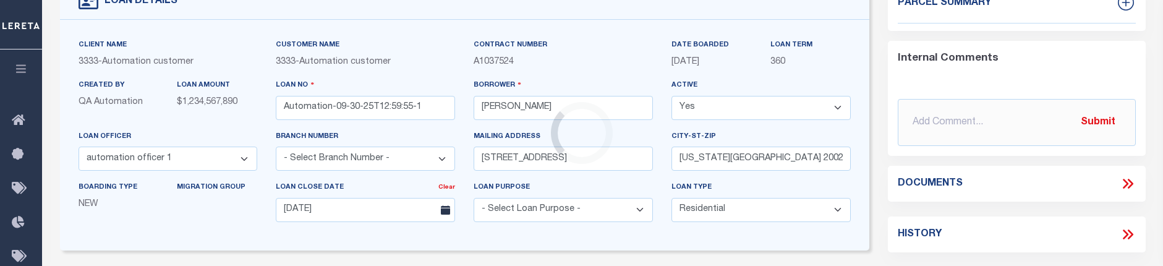
type input "[STREET_ADDRESS]"
select select
type input "[US_STATE][GEOGRAPHIC_DATA] 20020-4000"
type input "DC"
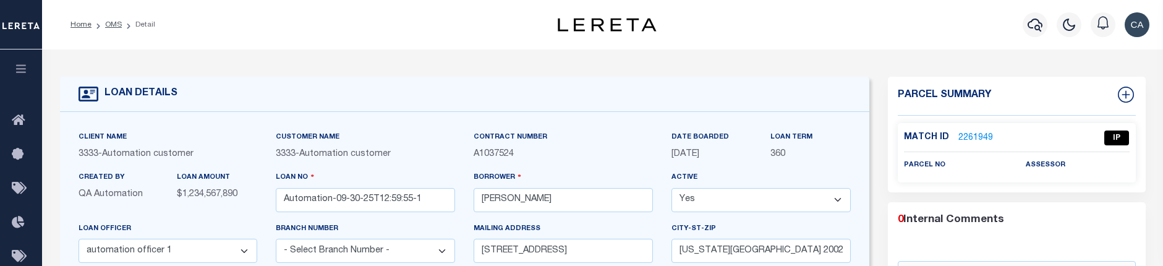
scroll to position [62, 0]
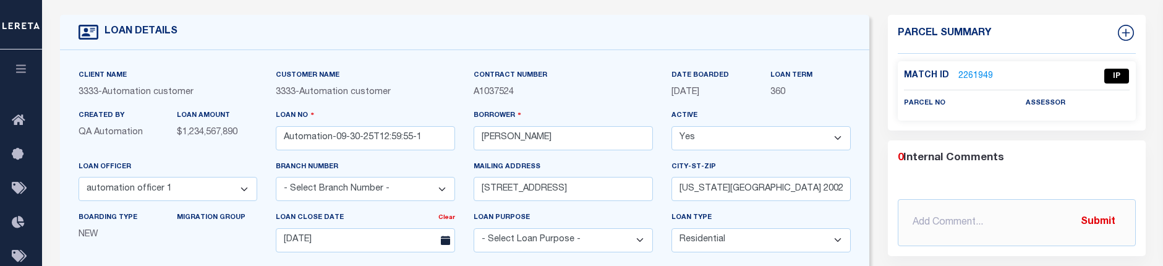
click at [471, 68] on div "Client Name 3333 - Automation customer Customer Name 3333 - Automation customer" at bounding box center [465, 165] width 810 height 231
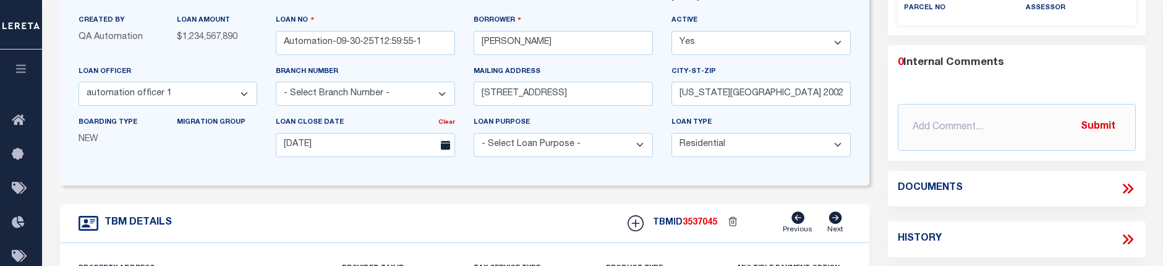
scroll to position [186, 0]
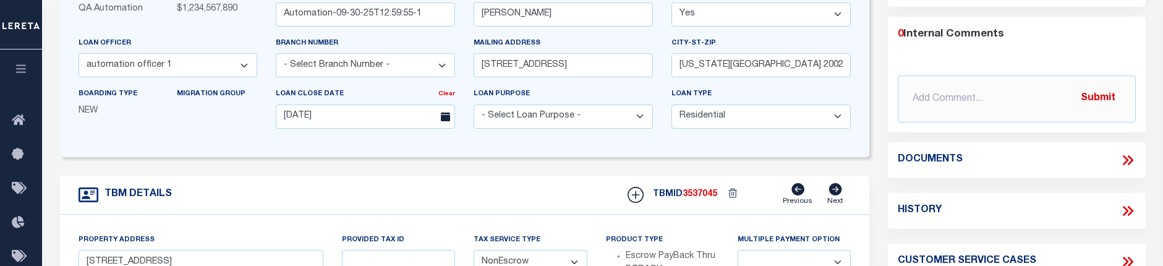
click at [695, 197] on span "3537045" at bounding box center [700, 194] width 35 height 9
copy span "3537045"
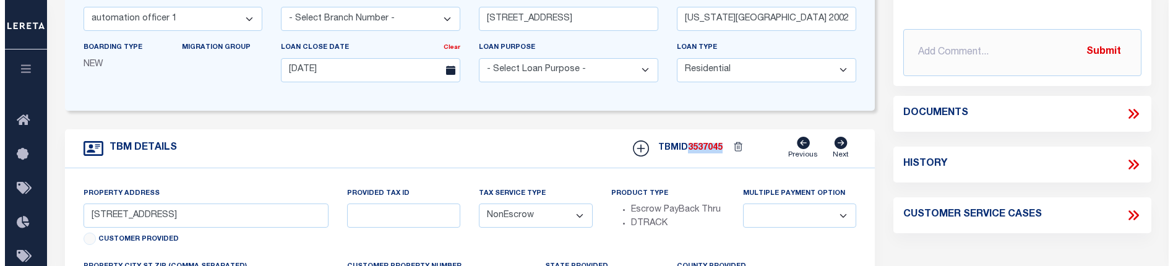
scroll to position [309, 0]
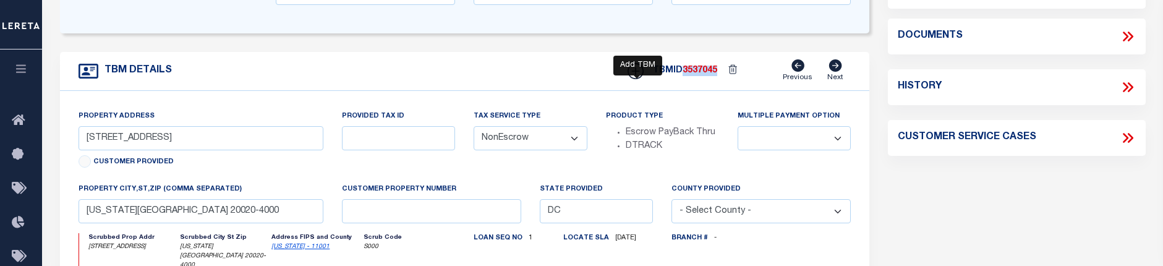
click at [640, 74] on icon at bounding box center [636, 71] width 16 height 16
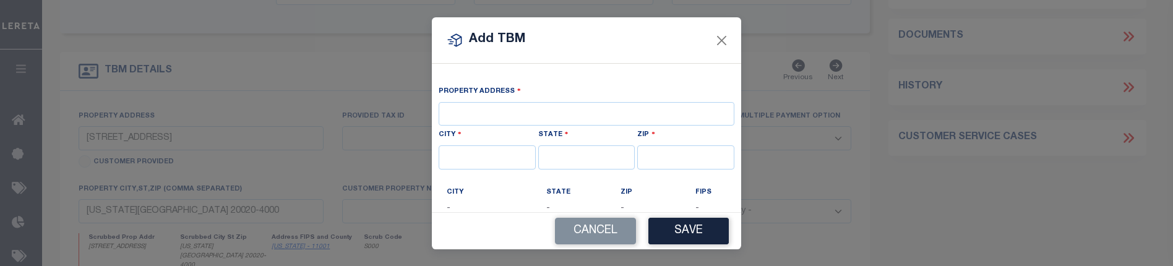
click at [591, 134] on div "State" at bounding box center [587, 148] width 100 height 43
click at [604, 107] on input "text" at bounding box center [586, 114] width 296 height 24
type input "209 [PERSON_NAME] LN"
type input "BULLARD"
type input "[GEOGRAPHIC_DATA]"
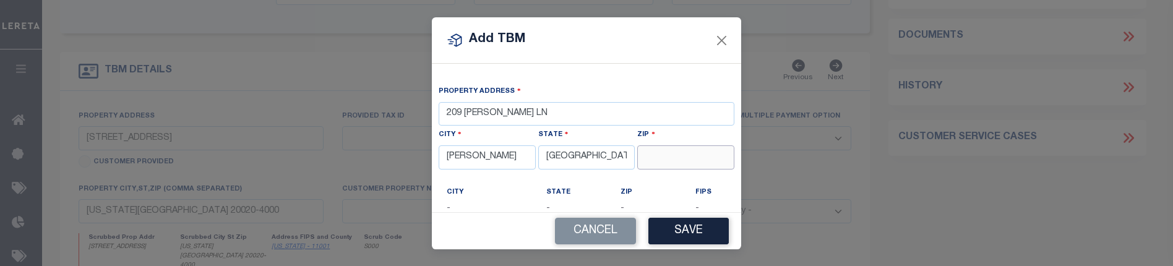
type input "75757-9714"
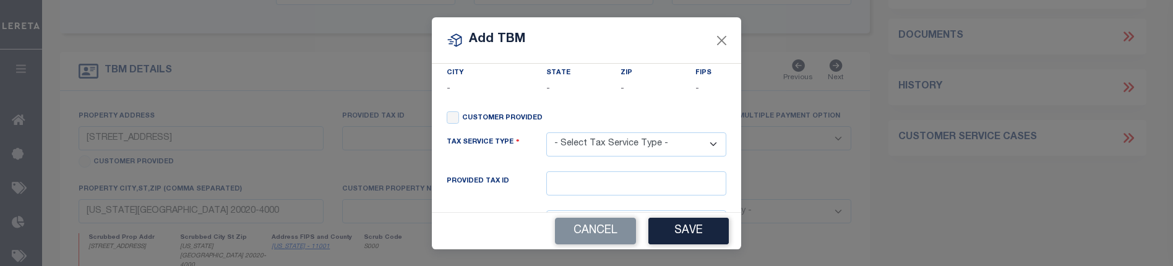
scroll to position [124, 0]
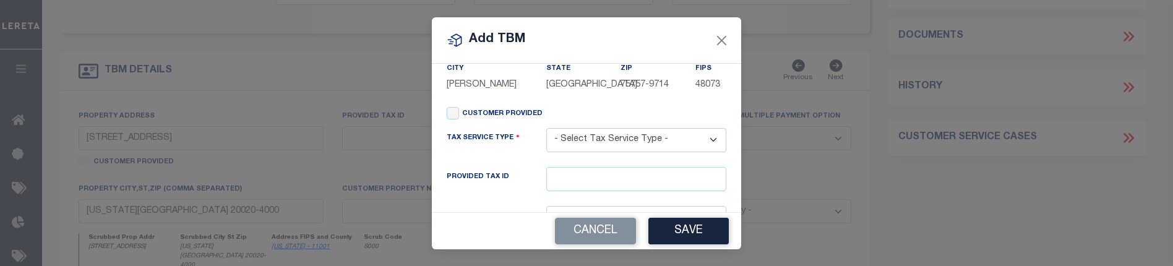
click at [628, 143] on select "- Select Tax Service Type - Escrow NonEscrow" at bounding box center [636, 140] width 180 height 24
select select "Escrow"
click at [546, 130] on select "- Select Tax Service Type - Escrow NonEscrow" at bounding box center [636, 140] width 180 height 24
click at [458, 122] on div "Customer Provided" at bounding box center [495, 115] width 96 height 17
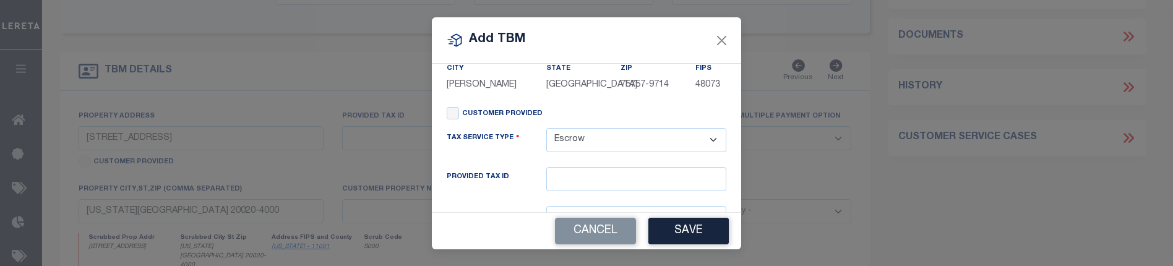
click at [447, 122] on div "Customer Provided" at bounding box center [495, 115] width 96 height 17
click at [454, 117] on input "Customer Provided" at bounding box center [453, 113] width 12 height 12
checkbox input "true"
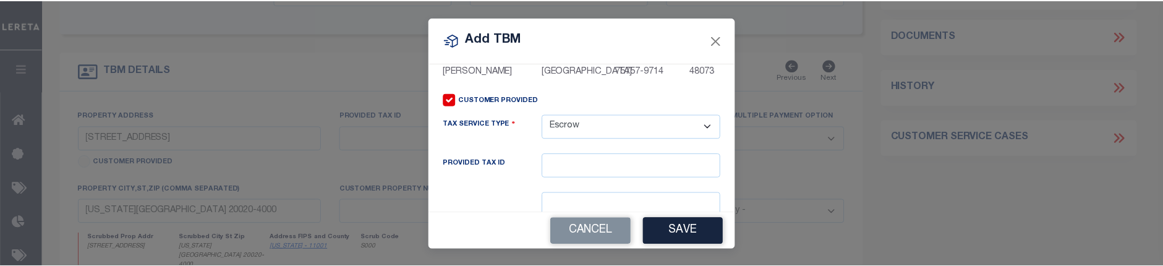
scroll to position [157, 0]
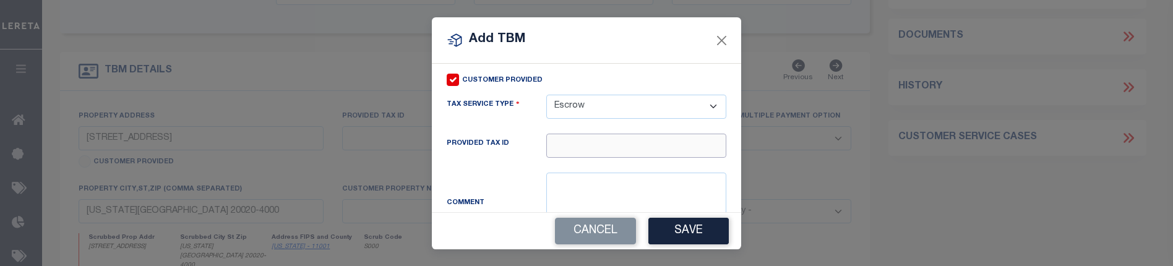
click at [606, 148] on input "text" at bounding box center [636, 146] width 180 height 24
type input "9090"
click at [690, 233] on button "Save" at bounding box center [688, 231] width 80 height 27
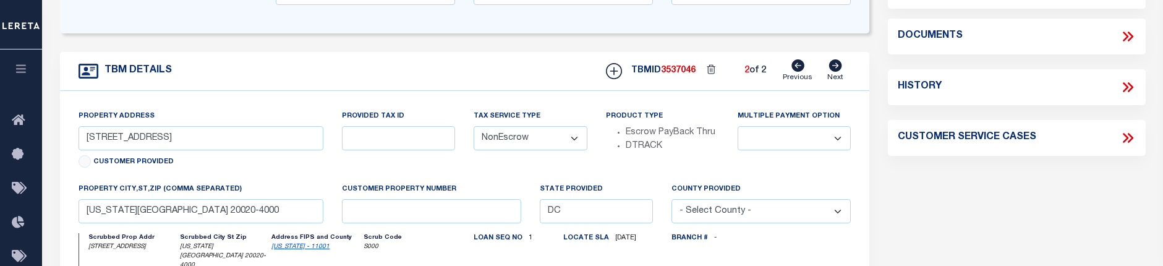
type input "209 [PERSON_NAME] LN"
radio input "true"
type input "9090"
select select "Escrow"
select select
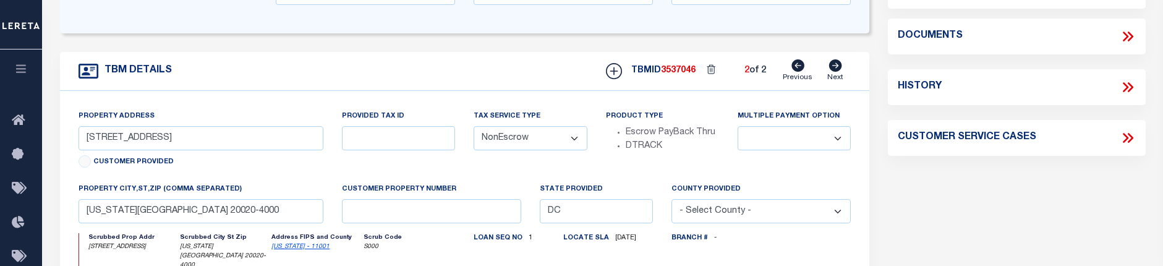
type input "[PERSON_NAME] [GEOGRAPHIC_DATA] 75757-9714"
type input "[GEOGRAPHIC_DATA]"
select select
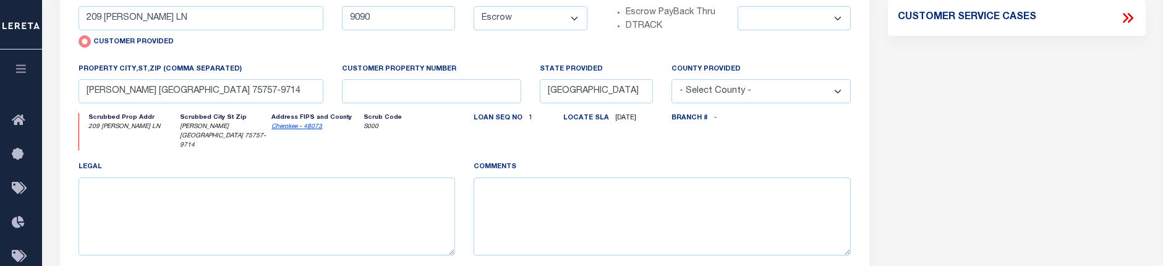
scroll to position [309, 0]
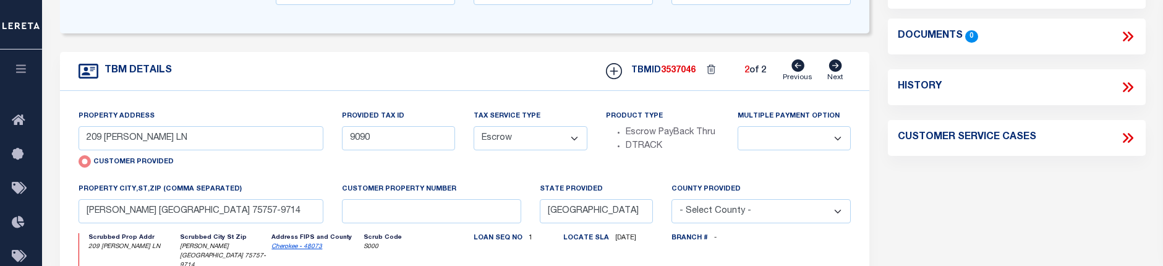
click at [672, 72] on span "3537046" at bounding box center [678, 70] width 35 height 9
copy span "3537046"
click at [887, 166] on div "Parcel Summary Match ID 2261950 0" at bounding box center [1017, 114] width 276 height 695
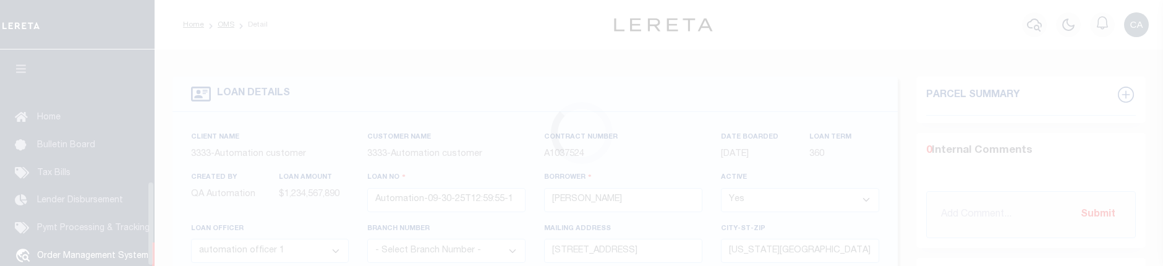
select select "155695"
select select "10"
select select "NonEscrow"
type input "[STREET_ADDRESS]"
select select
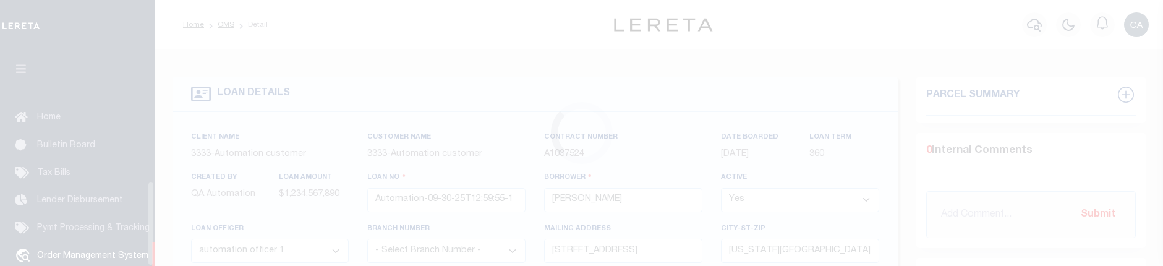
type input "[US_STATE][GEOGRAPHIC_DATA] 20020-4000"
type input "DC"
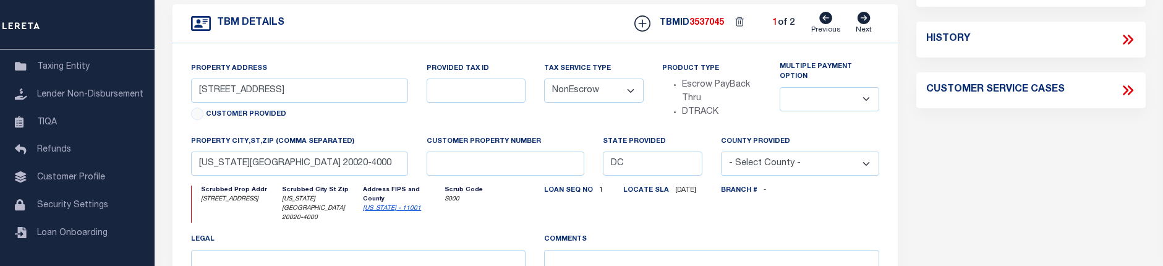
scroll to position [371, 0]
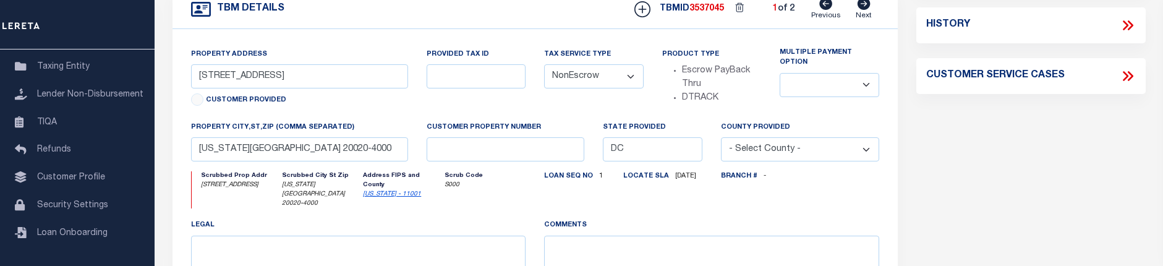
drag, startPoint x: 962, startPoint y: 186, endPoint x: 943, endPoint y: 156, distance: 35.3
click at [943, 155] on div "Parcel Summary Match ID 2261949 0" at bounding box center [1031, 53] width 248 height 695
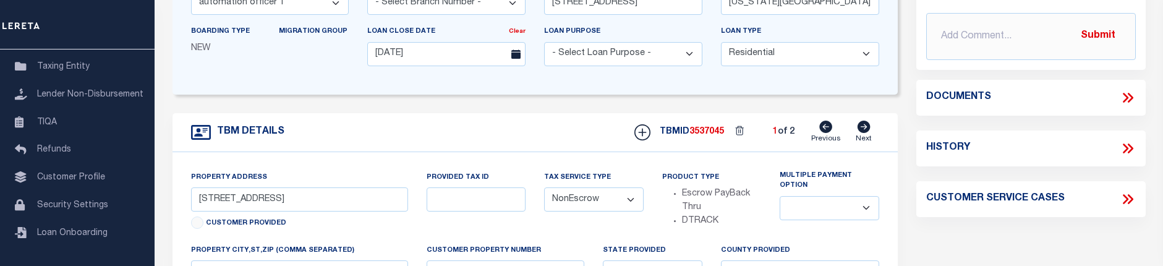
scroll to position [247, 0]
click at [862, 130] on icon at bounding box center [864, 127] width 14 height 12
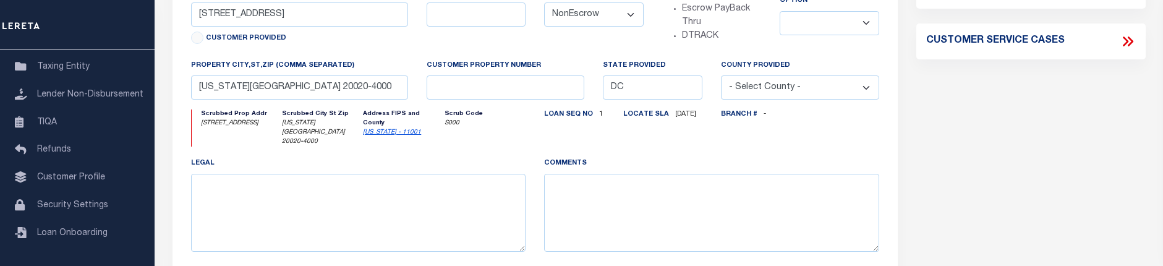
type input "209 [PERSON_NAME] LN"
radio input "true"
type input "9090"
select select "Escrow"
select select
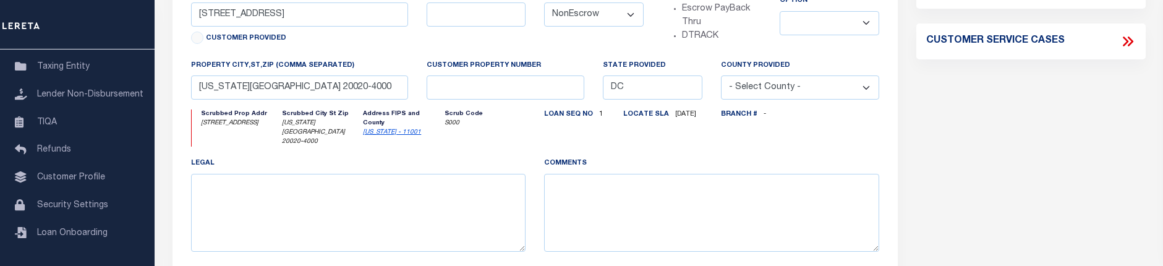
type input "[PERSON_NAME] [GEOGRAPHIC_DATA] 75757-9714"
type input "[GEOGRAPHIC_DATA]"
select select
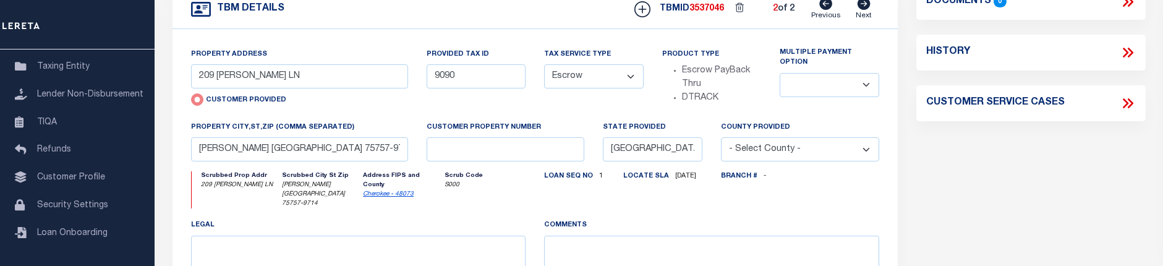
drag, startPoint x: 453, startPoint y: 130, endPoint x: 494, endPoint y: 143, distance: 42.4
click at [454, 130] on label "Customer Property Number" at bounding box center [484, 127] width 114 height 11
click at [510, 149] on input "text" at bounding box center [506, 149] width 158 height 24
type input "3"
click at [987, 162] on div "Parcel Summary Match ID 2261950 0" at bounding box center [1031, 53] width 248 height 695
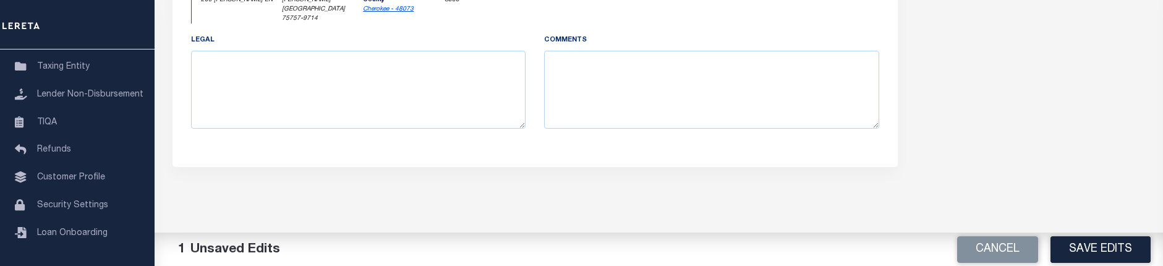
scroll to position [557, 0]
click at [1121, 237] on button "Save Edits" at bounding box center [1101, 249] width 100 height 27
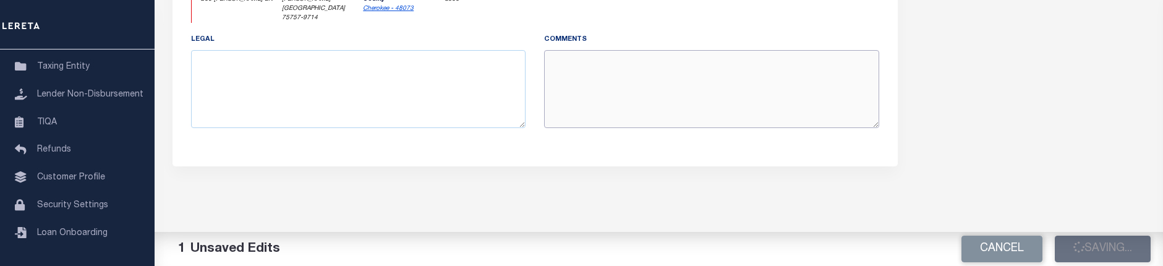
drag, startPoint x: 656, startPoint y: 93, endPoint x: 654, endPoint y: 119, distance: 26.0
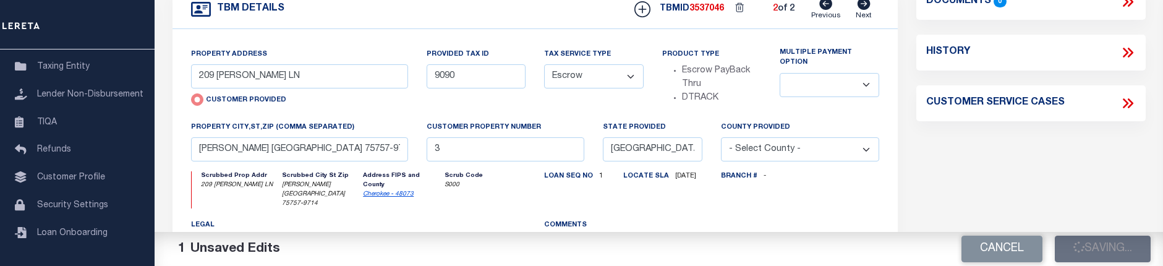
scroll to position [309, 0]
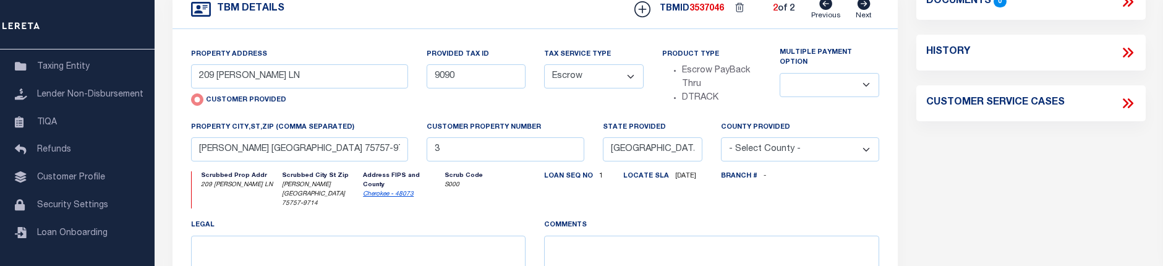
click at [999, 210] on div "Parcel Summary Match ID 2261950 0" at bounding box center [1031, 53] width 248 height 695
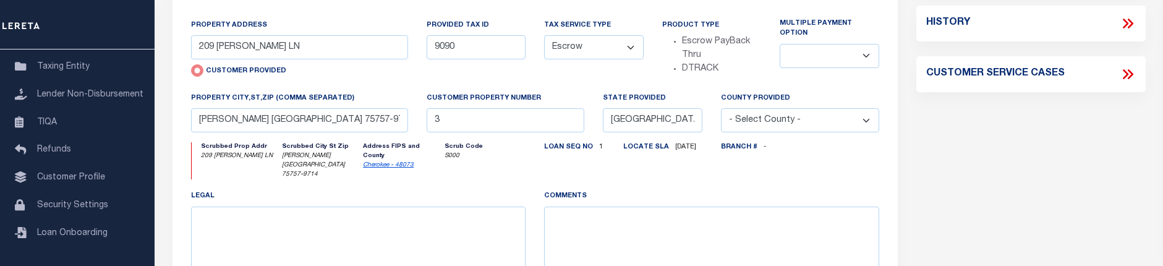
scroll to position [371, 0]
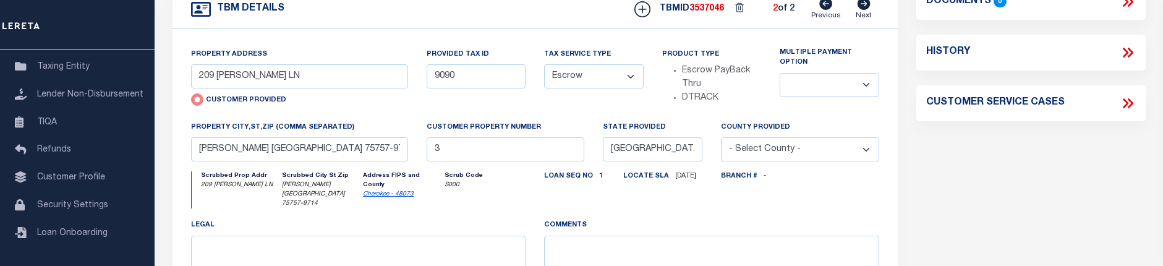
click at [832, 10] on icon at bounding box center [825, 4] width 13 height 12
type input "[STREET_ADDRESS]"
radio input "false"
select select "NonEscrow"
select select
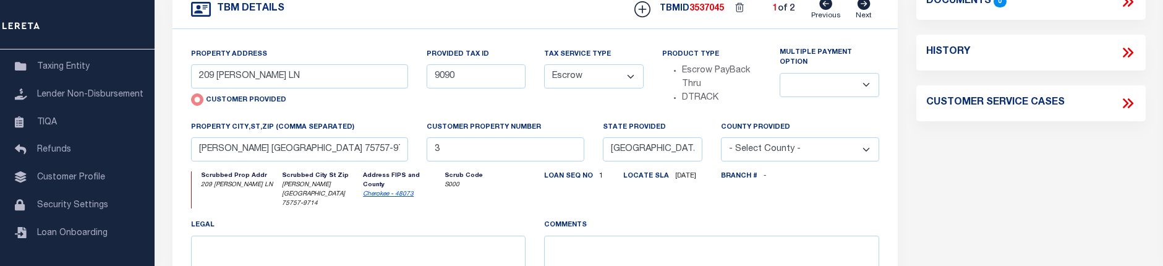
type input "[US_STATE][GEOGRAPHIC_DATA] 20020-4000"
type input "DC"
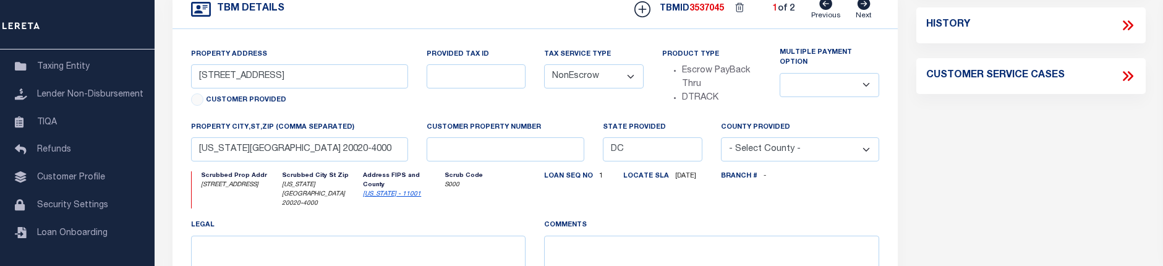
click at [865, 8] on icon at bounding box center [864, 4] width 14 height 12
type input "209 [PERSON_NAME] LN"
radio input "true"
type input "9090"
select select "Escrow"
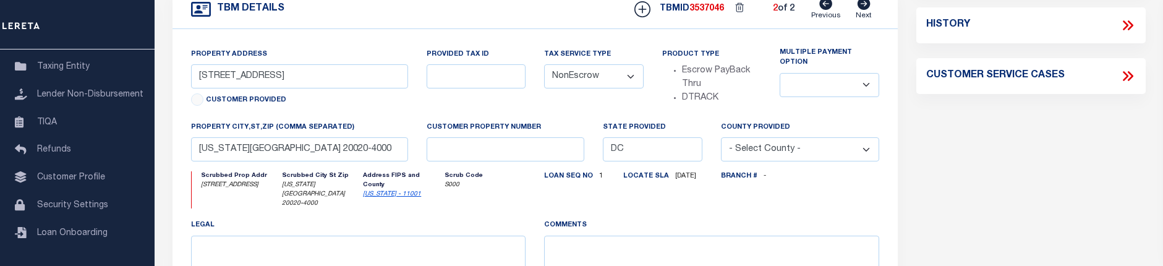
select select
type input "[PERSON_NAME] [GEOGRAPHIC_DATA] 75757-9714"
type input "3"
type input "[GEOGRAPHIC_DATA]"
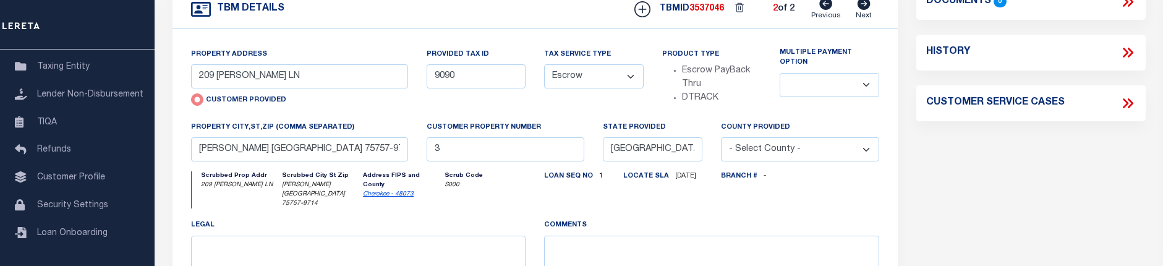
click at [858, 81] on select at bounding box center [830, 85] width 100 height 24
click at [943, 171] on div "Parcel Summary Match ID 2261950 0" at bounding box center [1031, 53] width 248 height 695
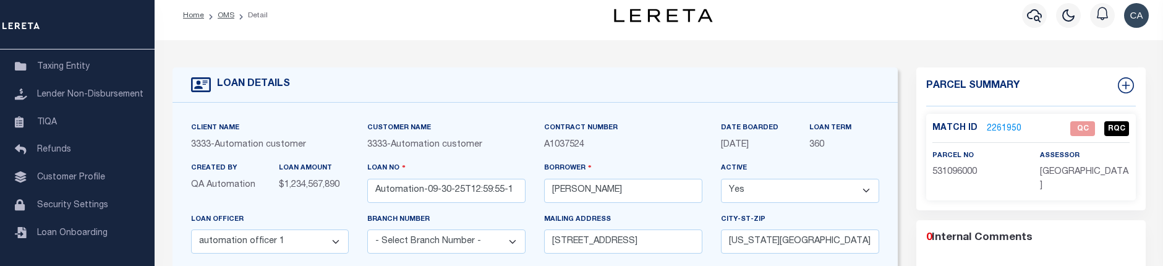
scroll to position [0, 0]
